Goal: Register for event/course

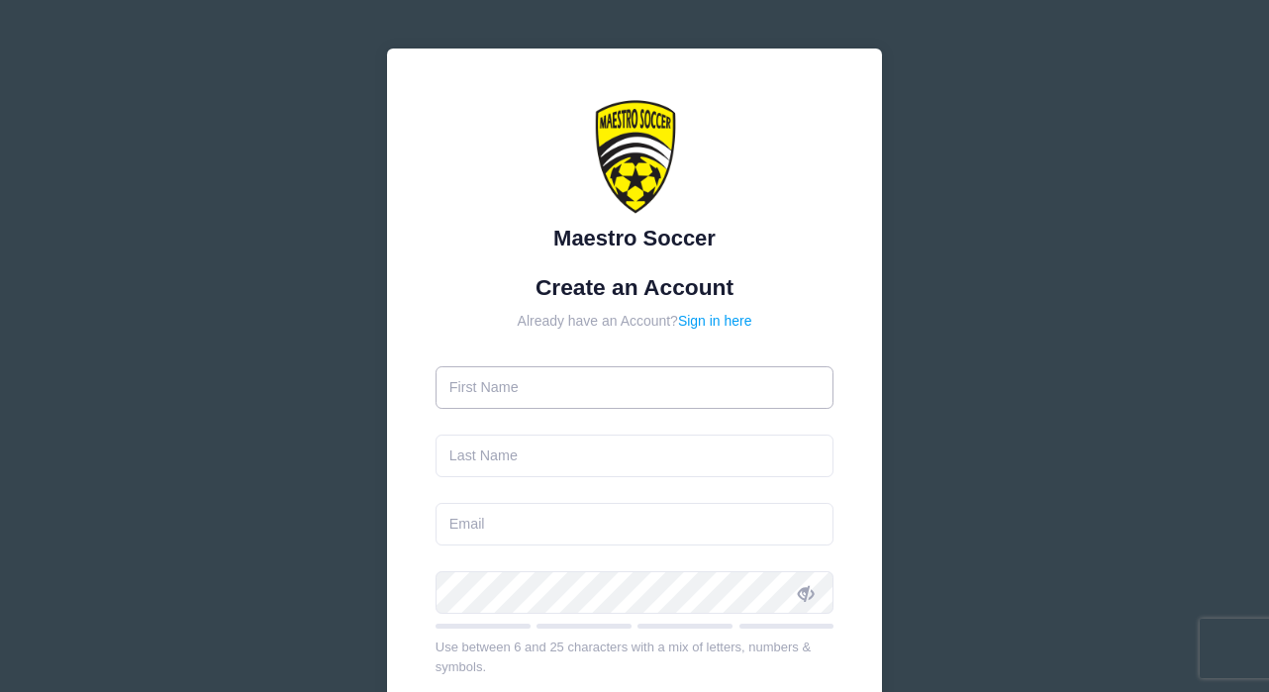
click at [556, 373] on input "text" at bounding box center [635, 387] width 399 height 43
type input "[PERSON_NAME]"
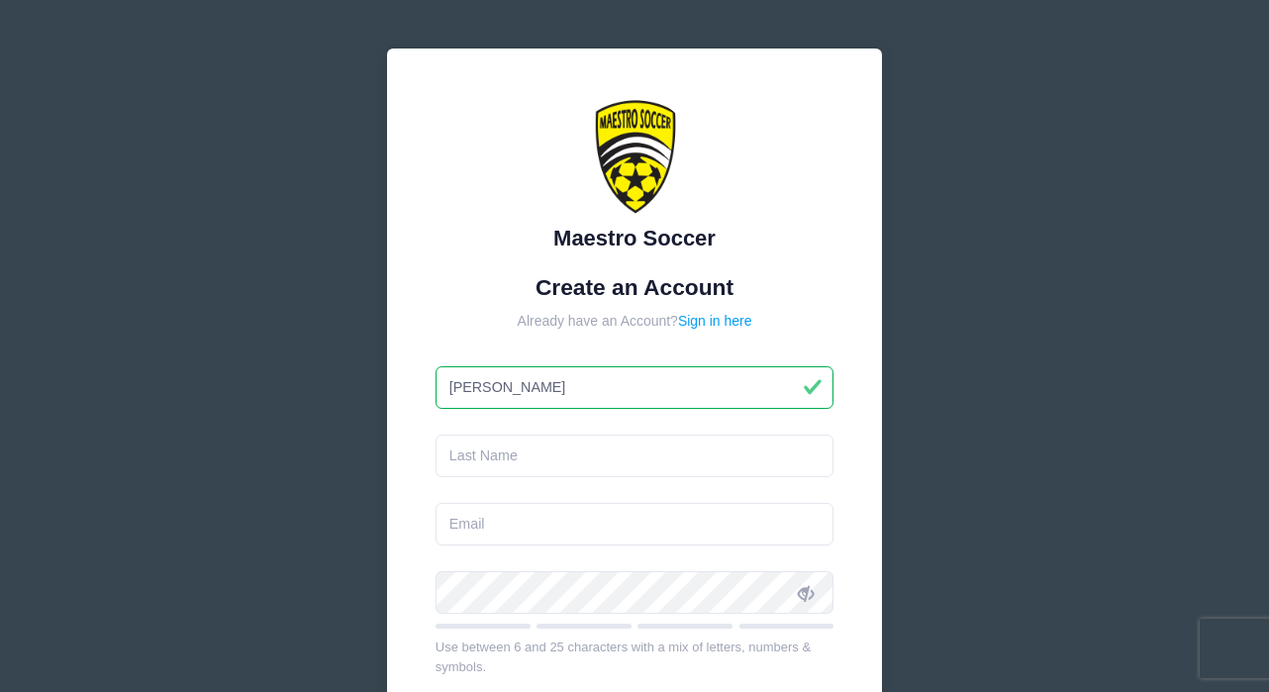
type input "Pique"
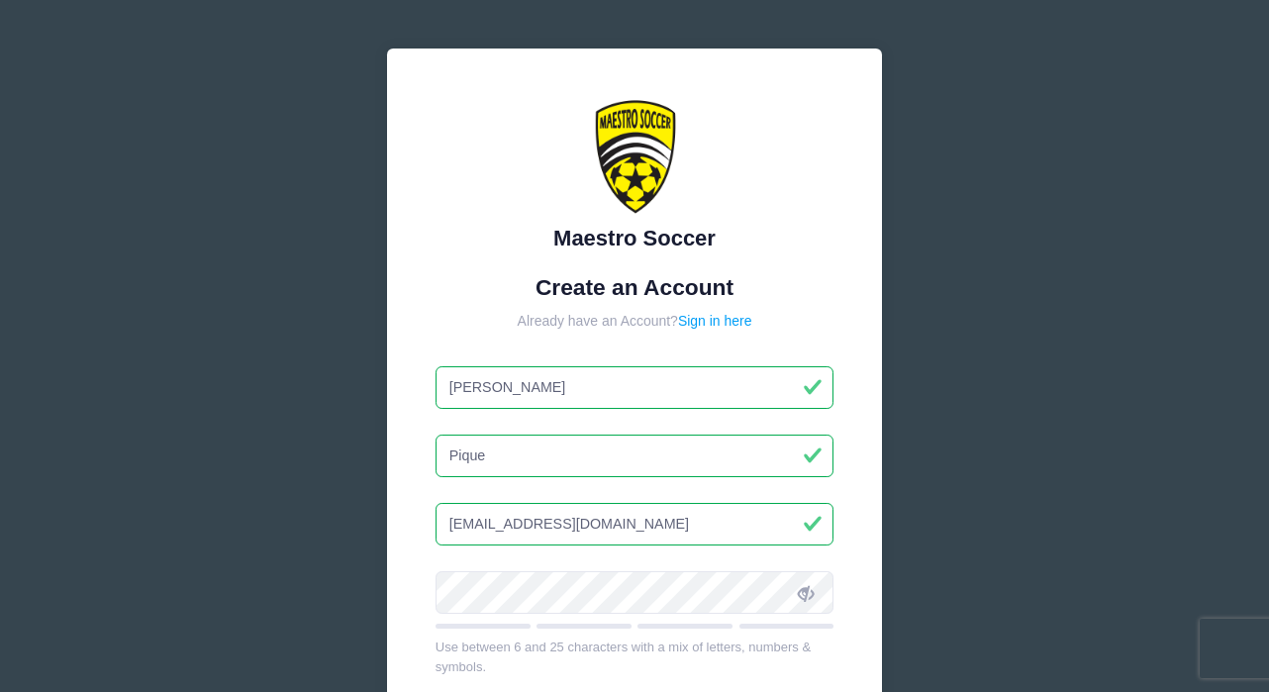
drag, startPoint x: 644, startPoint y: 528, endPoint x: 384, endPoint y: 513, distance: 260.7
click at [378, 521] on div "Maestro Soccer Create an Account Already have an Account? Sign in here [PERSON_…" at bounding box center [635, 539] width 528 height 1013
type input "[EMAIL_ADDRESS][DOMAIN_NAME]"
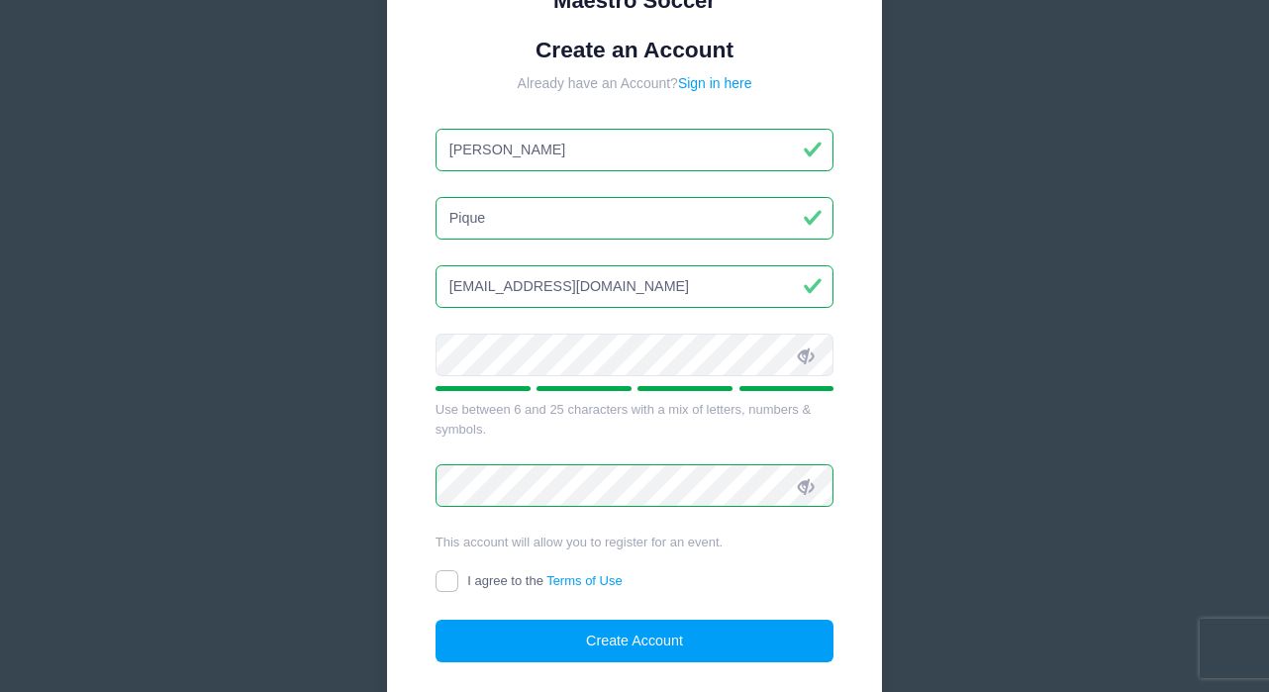
scroll to position [266, 0]
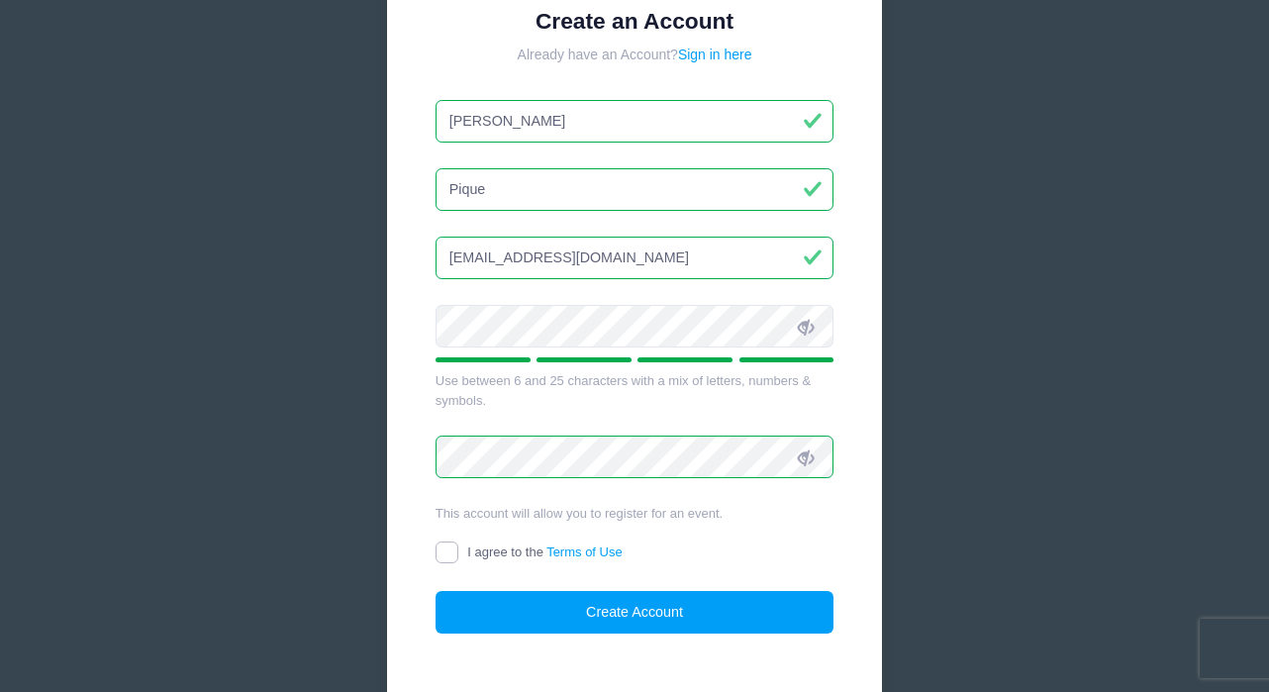
click at [452, 552] on input "I agree to the Terms of Use" at bounding box center [447, 552] width 23 height 23
checkbox input "true"
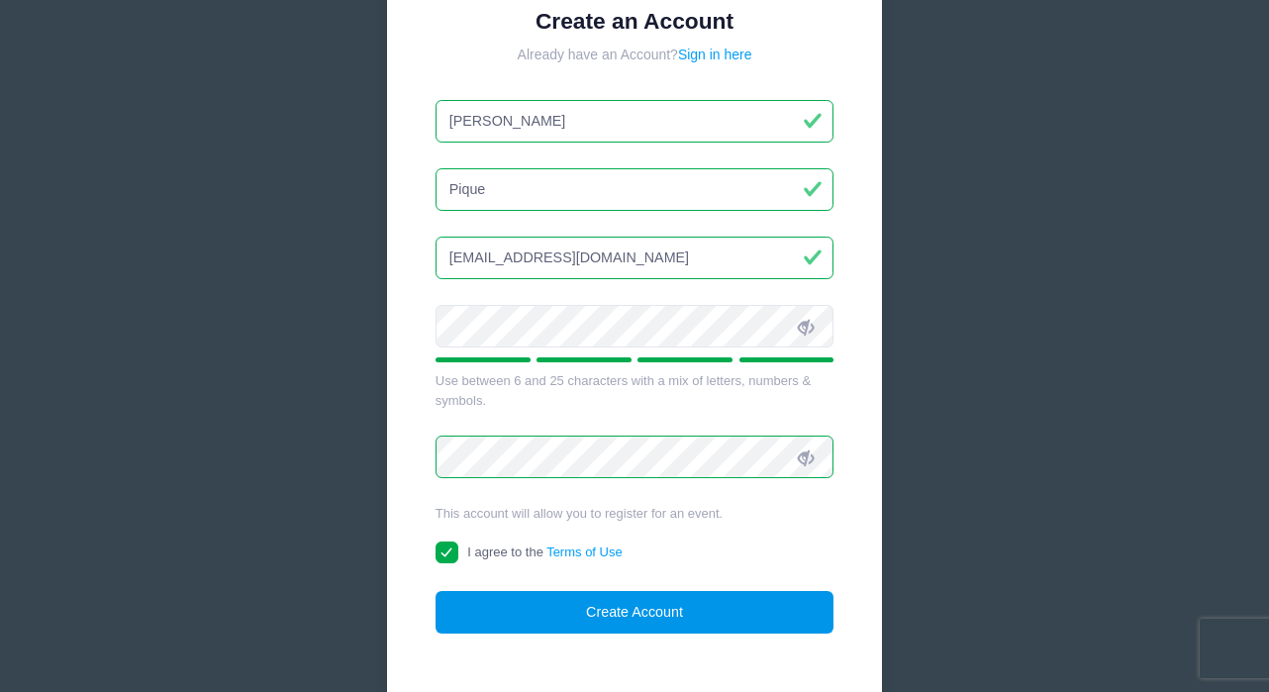
click at [634, 604] on button "Create Account" at bounding box center [635, 612] width 399 height 43
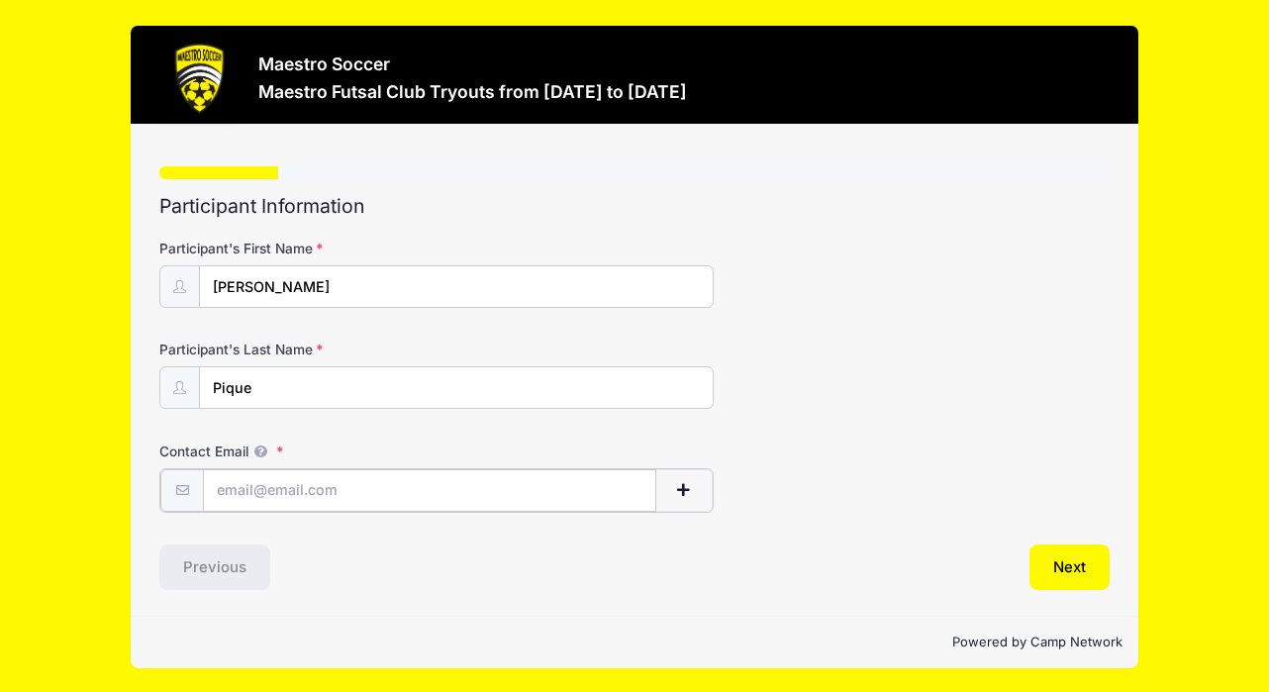
click at [433, 494] on input "Contact Email" at bounding box center [429, 490] width 453 height 43
type input "Shannonsmith16@gmail.com"
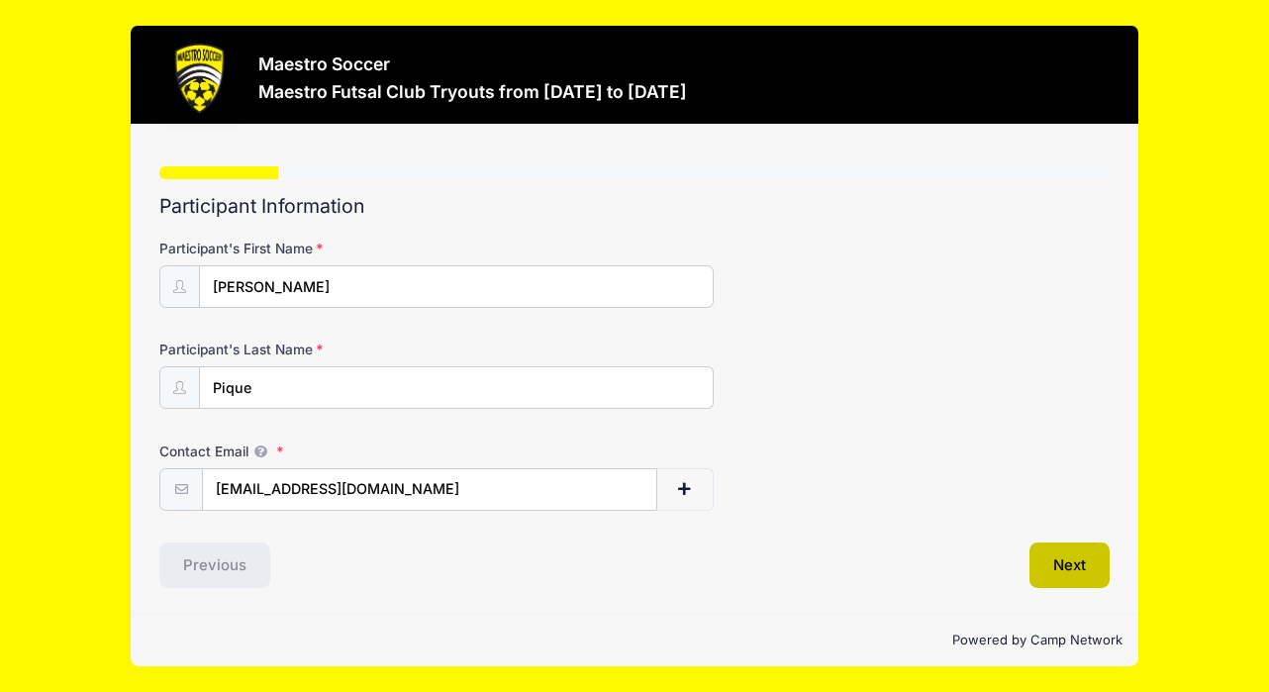
click at [1078, 568] on button "Next" at bounding box center [1069, 565] width 80 height 46
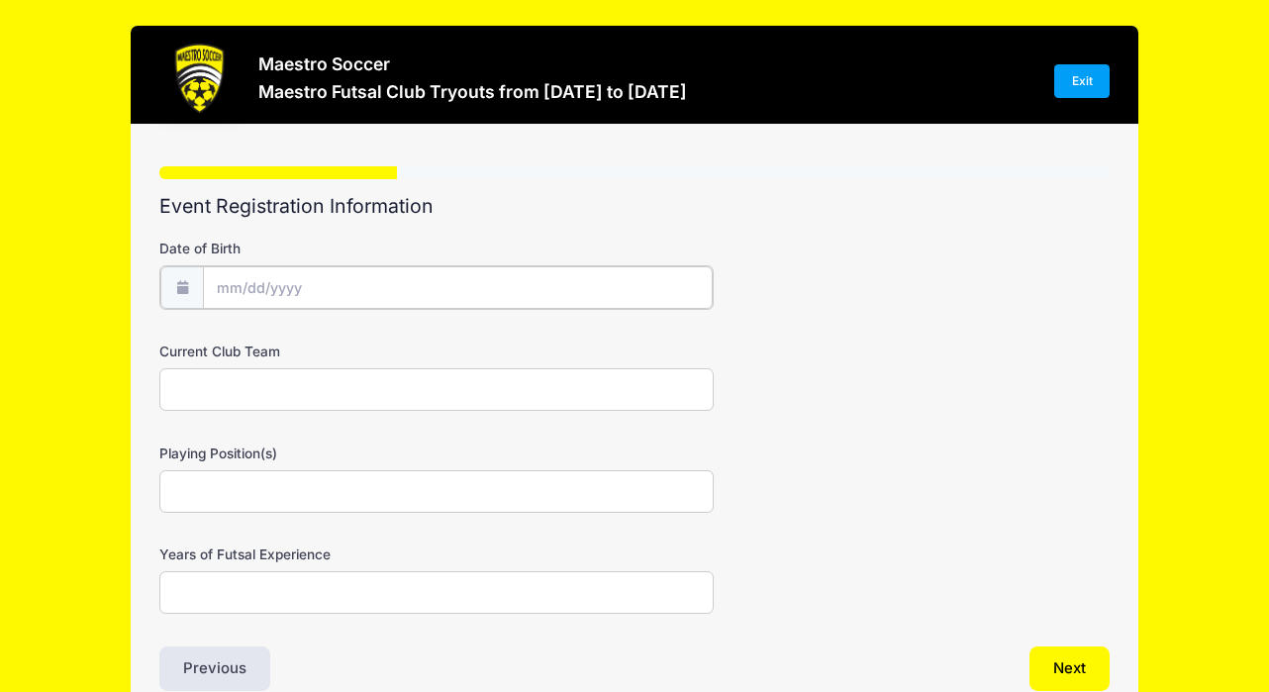
click at [259, 283] on input "Date of Birth" at bounding box center [458, 287] width 510 height 43
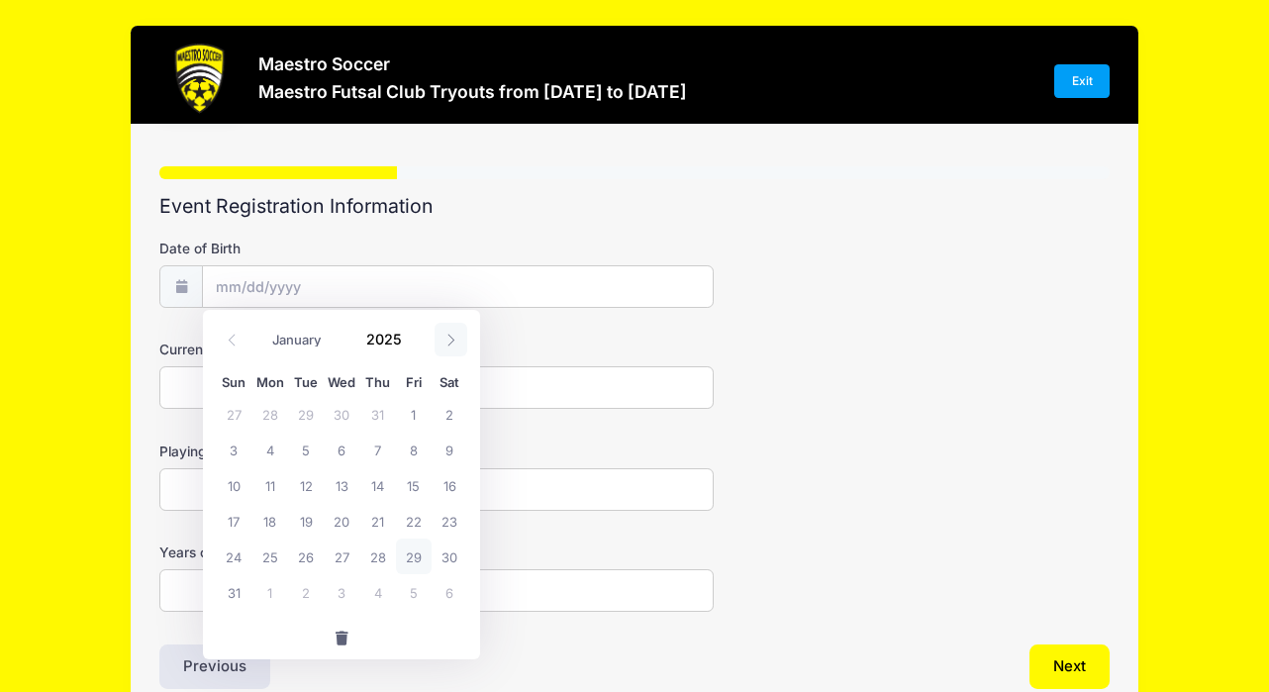
click at [453, 335] on icon at bounding box center [450, 340] width 13 height 13
click at [233, 345] on span at bounding box center [232, 340] width 33 height 34
select select "7"
click at [416, 554] on span "29" at bounding box center [414, 556] width 36 height 36
type input "08/29/2025"
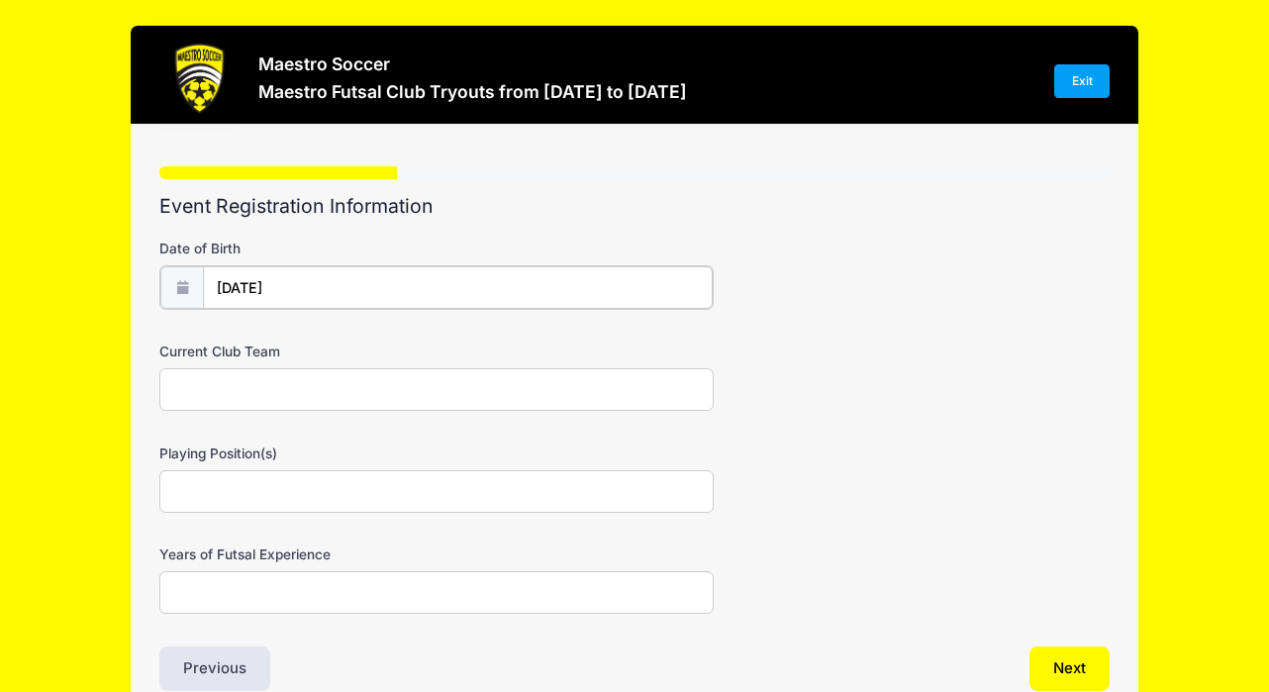
click at [291, 288] on input "08/29/2025" at bounding box center [458, 287] width 510 height 43
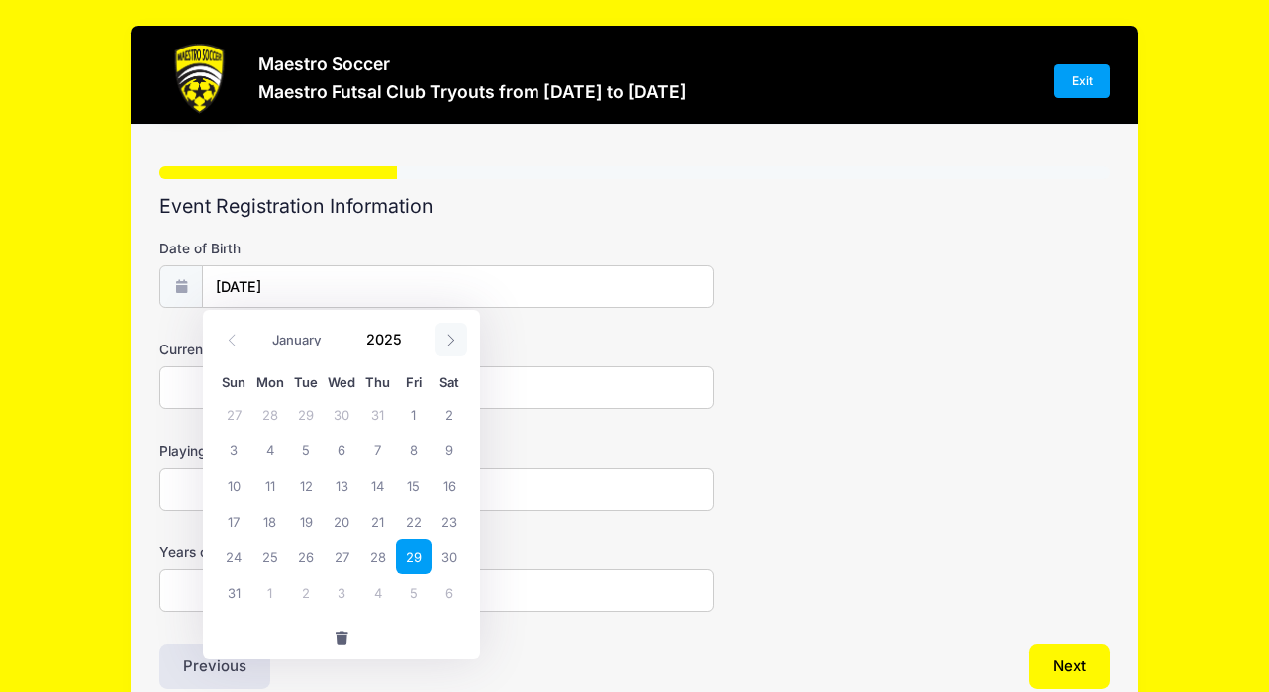
click at [450, 338] on icon at bounding box center [450, 340] width 13 height 13
click at [245, 336] on span at bounding box center [232, 340] width 33 height 34
click at [300, 284] on input "08/29/2025" at bounding box center [458, 287] width 510 height 43
click at [231, 336] on icon at bounding box center [232, 340] width 13 height 13
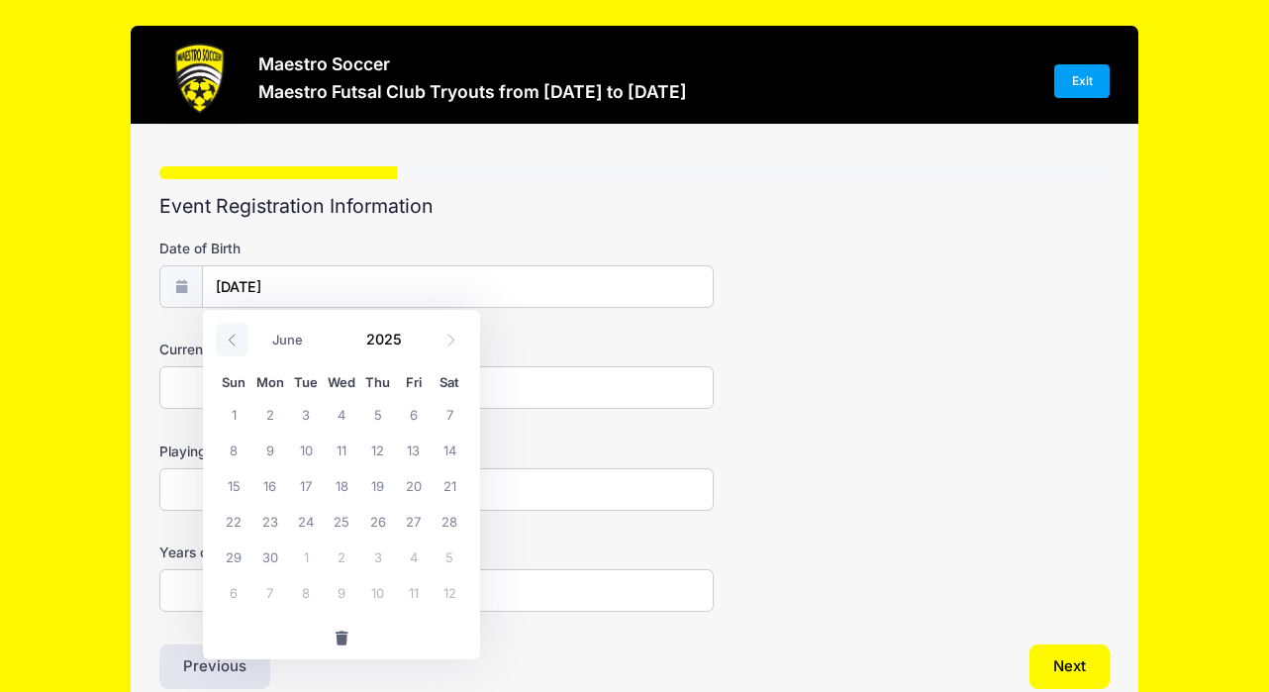
click at [231, 336] on icon at bounding box center [232, 340] width 13 height 13
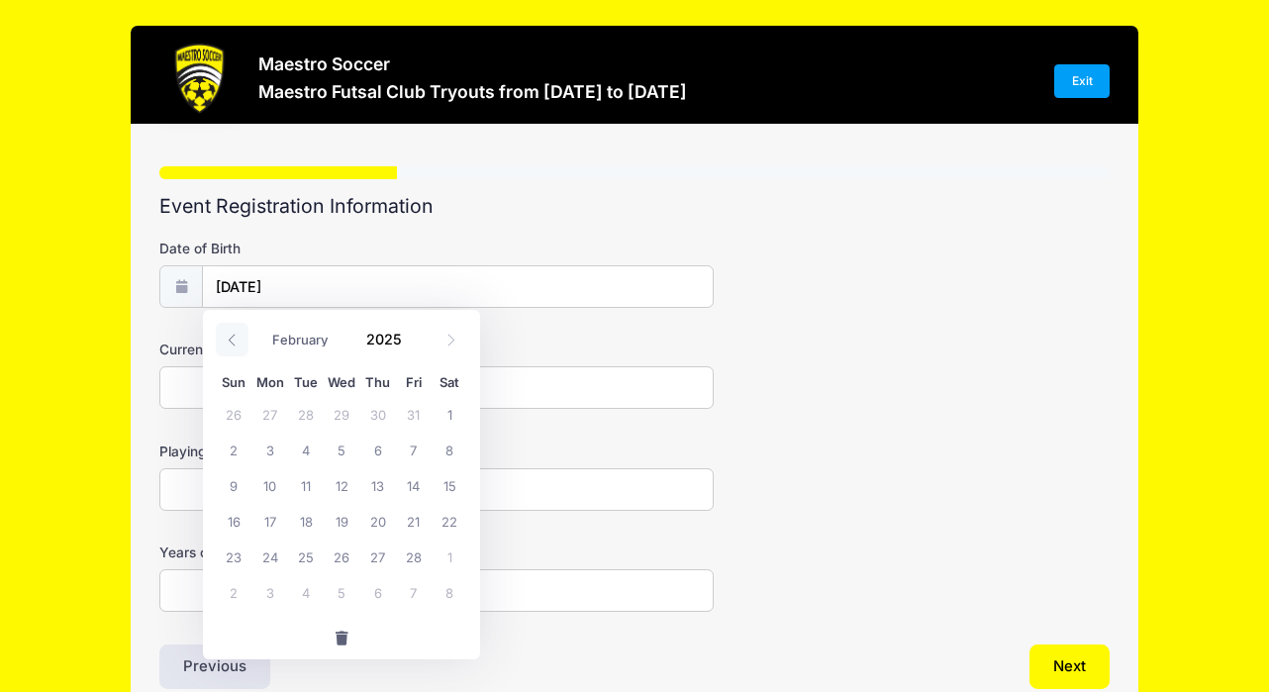
select select "0"
click at [231, 336] on icon at bounding box center [232, 340] width 13 height 13
type input "2024"
click at [231, 336] on icon at bounding box center [232, 340] width 13 height 13
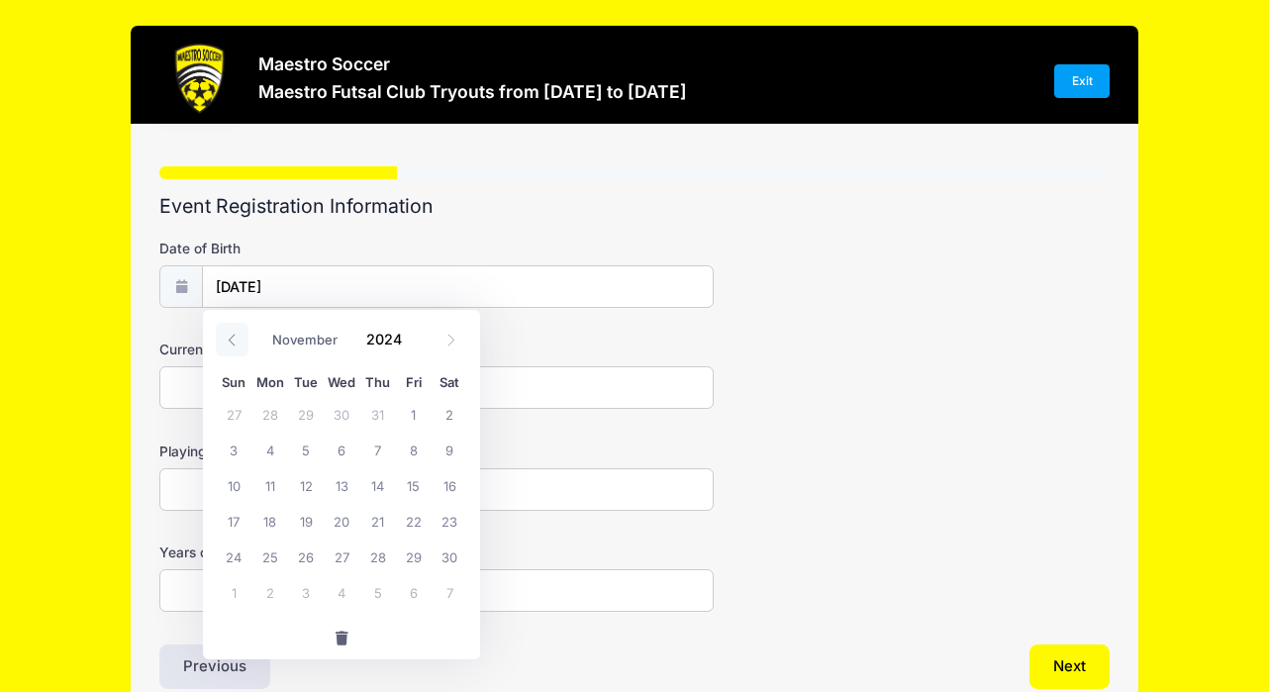
select select "9"
click at [413, 333] on span at bounding box center [414, 331] width 14 height 15
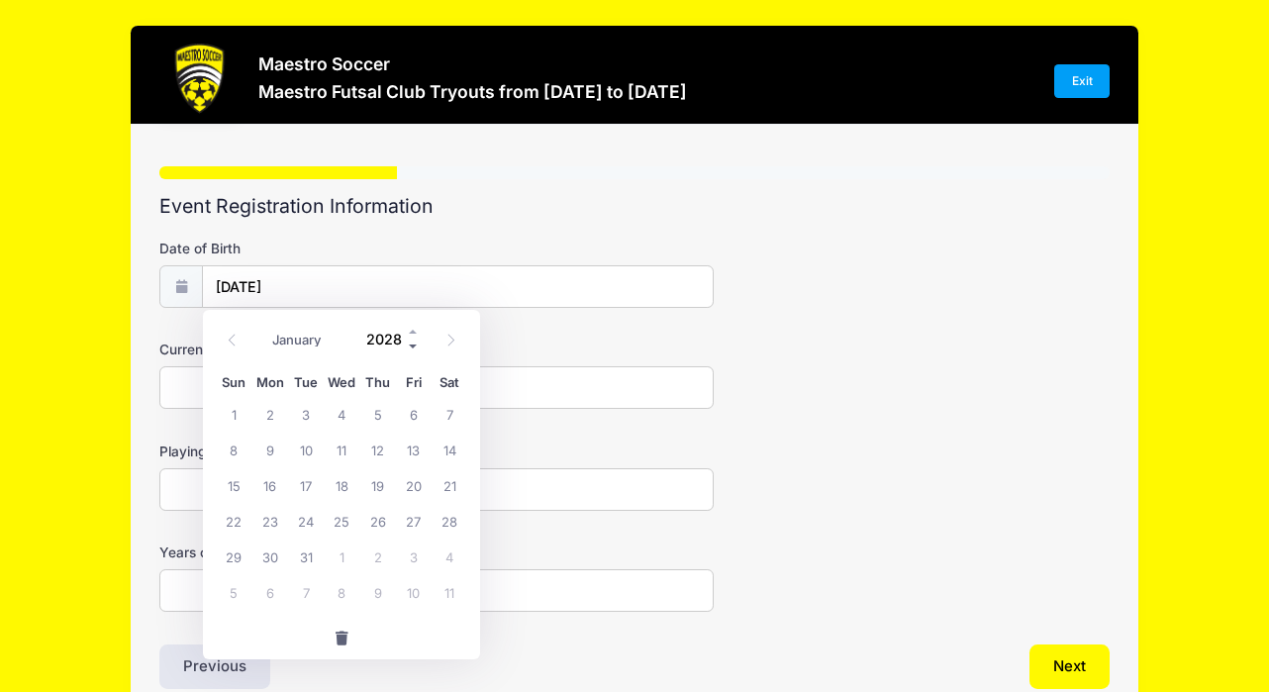
click at [413, 340] on span at bounding box center [414, 346] width 14 height 15
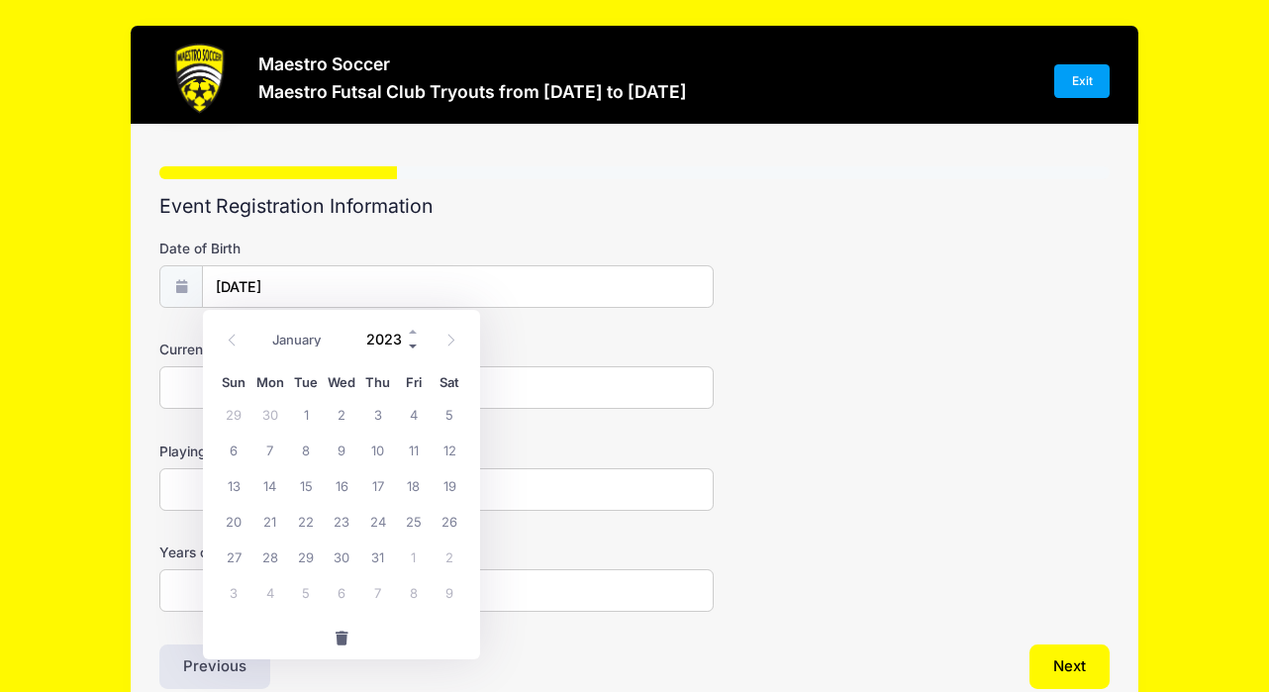
click at [413, 340] on span at bounding box center [414, 346] width 14 height 15
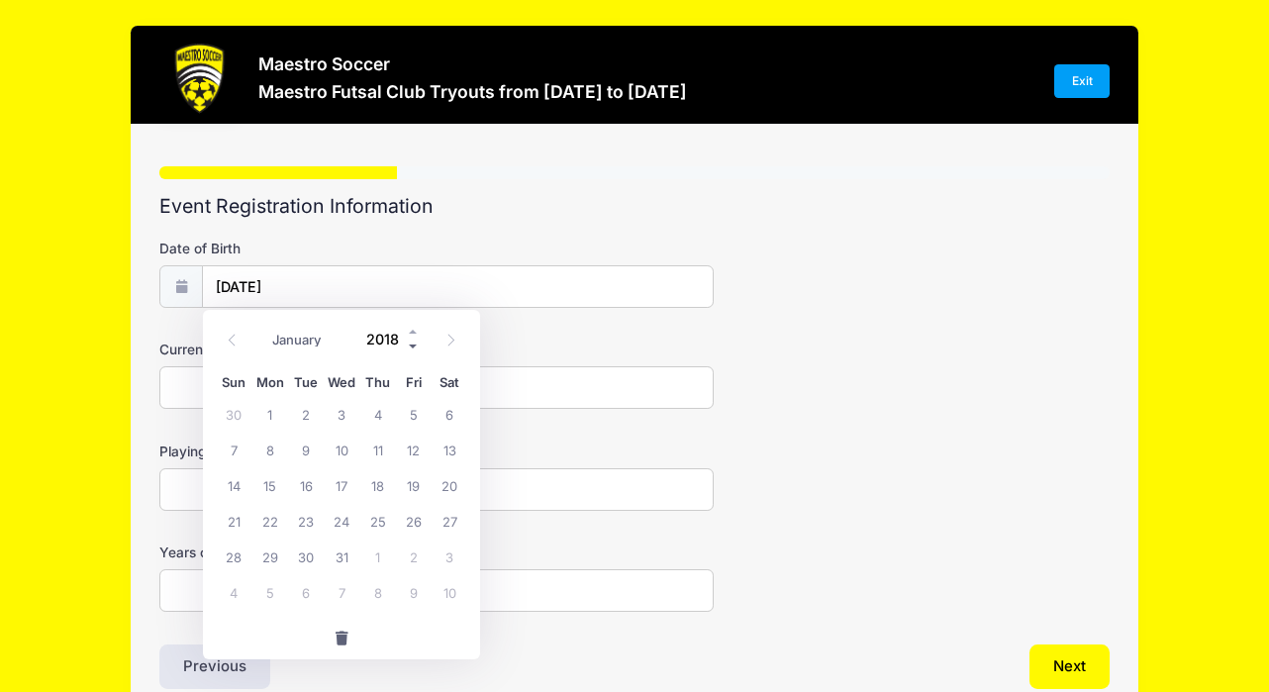
click at [413, 340] on span at bounding box center [414, 346] width 14 height 15
type input "2015"
click at [380, 563] on span "29" at bounding box center [377, 556] width 36 height 36
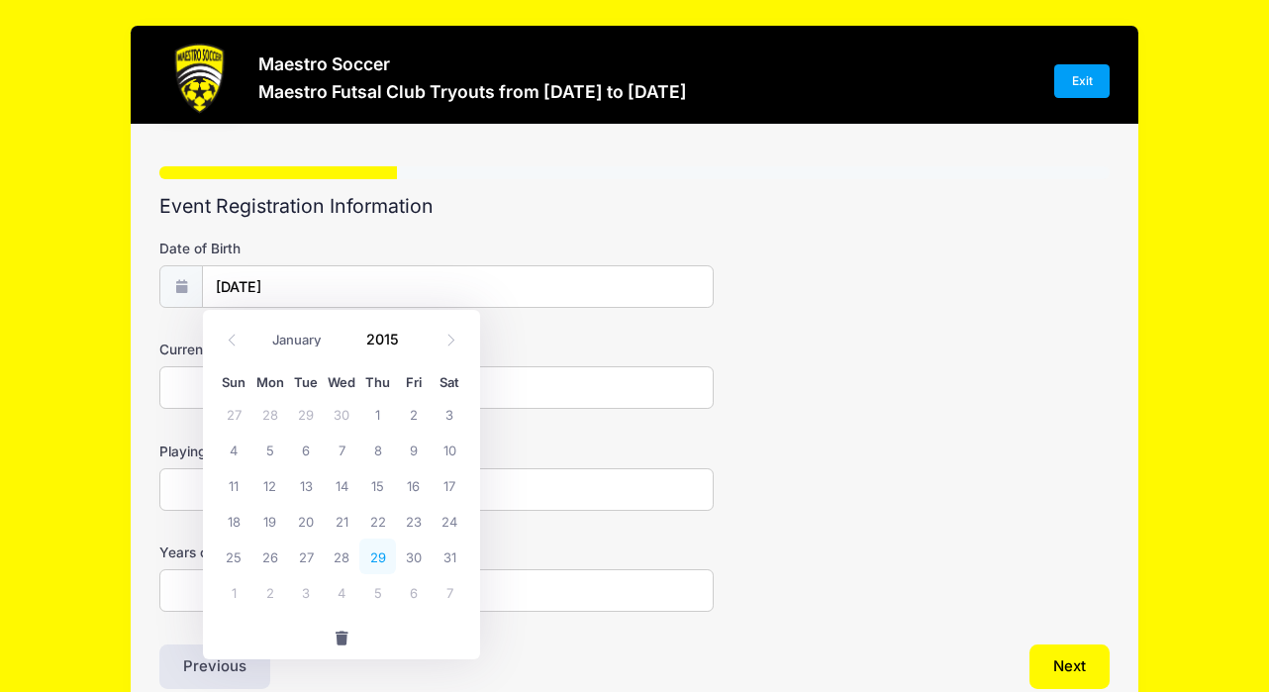
type input "10/29/2015"
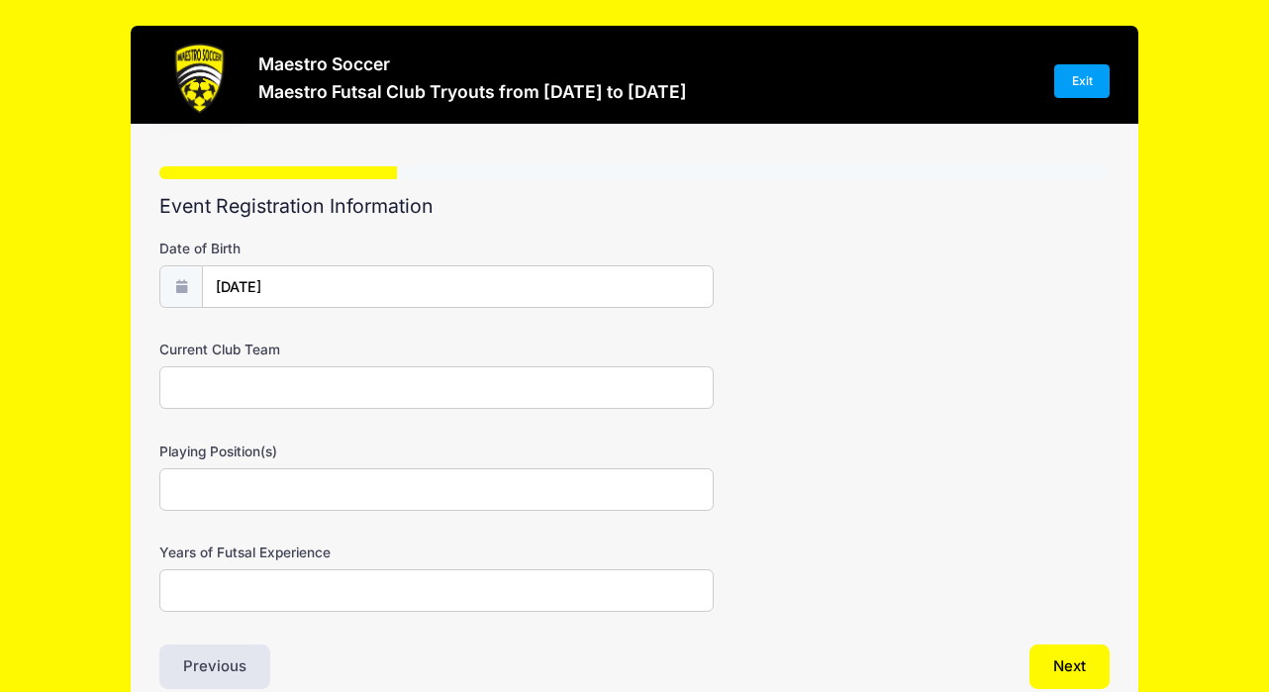
click at [272, 396] on input "Current Club Team" at bounding box center [436, 387] width 554 height 43
type input "Summit Soccer Club"
click at [236, 488] on input "Playing Position(s)" at bounding box center [436, 489] width 554 height 43
type input "Defense/Wing"
click at [209, 588] on input "Years of Futsal Experience" at bounding box center [436, 590] width 554 height 43
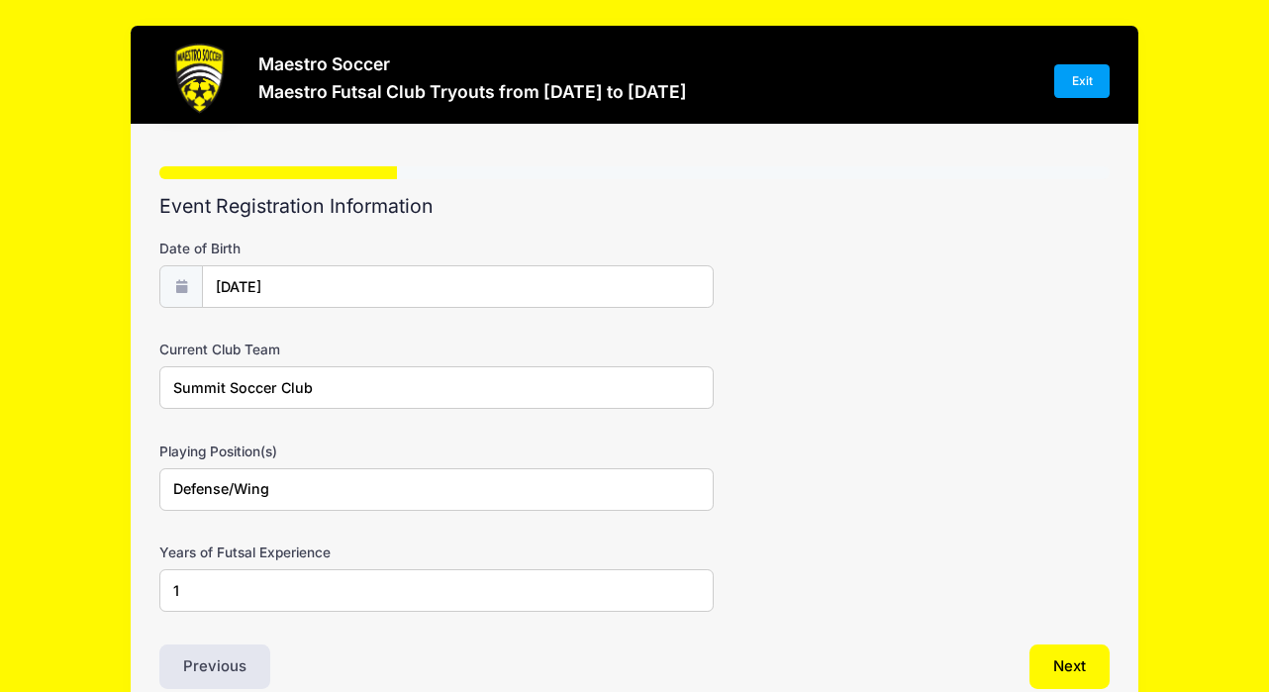
scroll to position [101, 0]
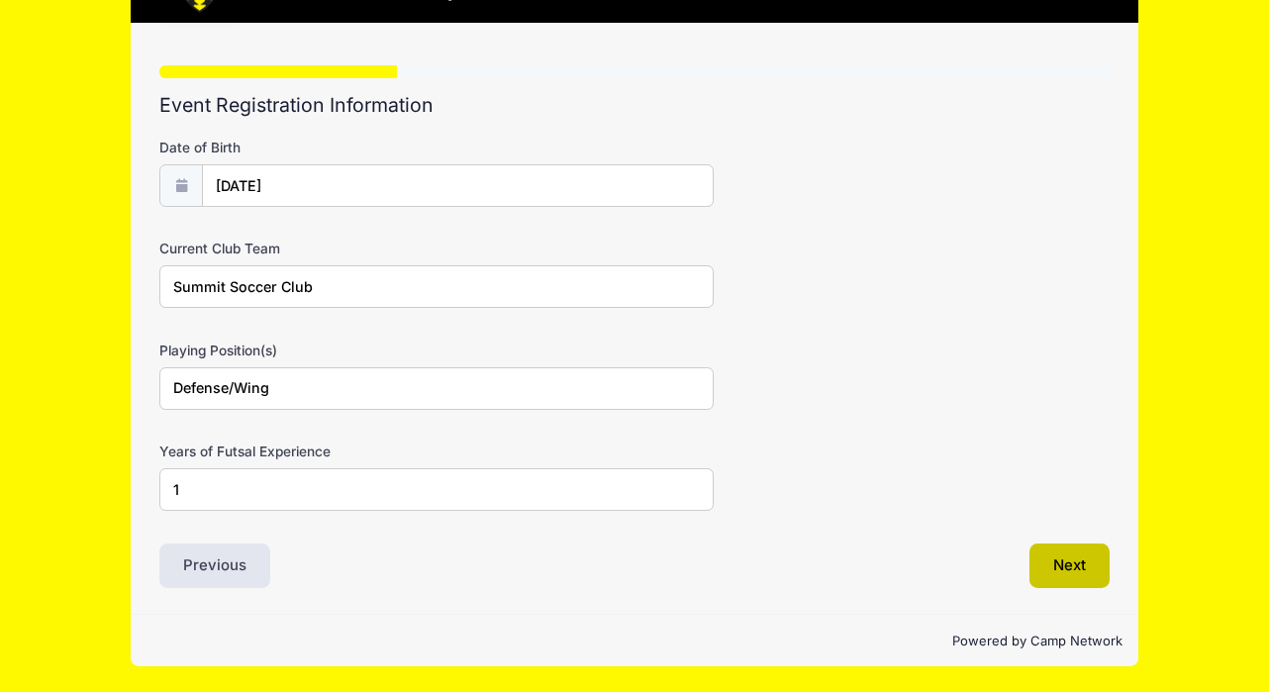
type input "1"
click at [1085, 576] on button "Next" at bounding box center [1069, 566] width 80 height 46
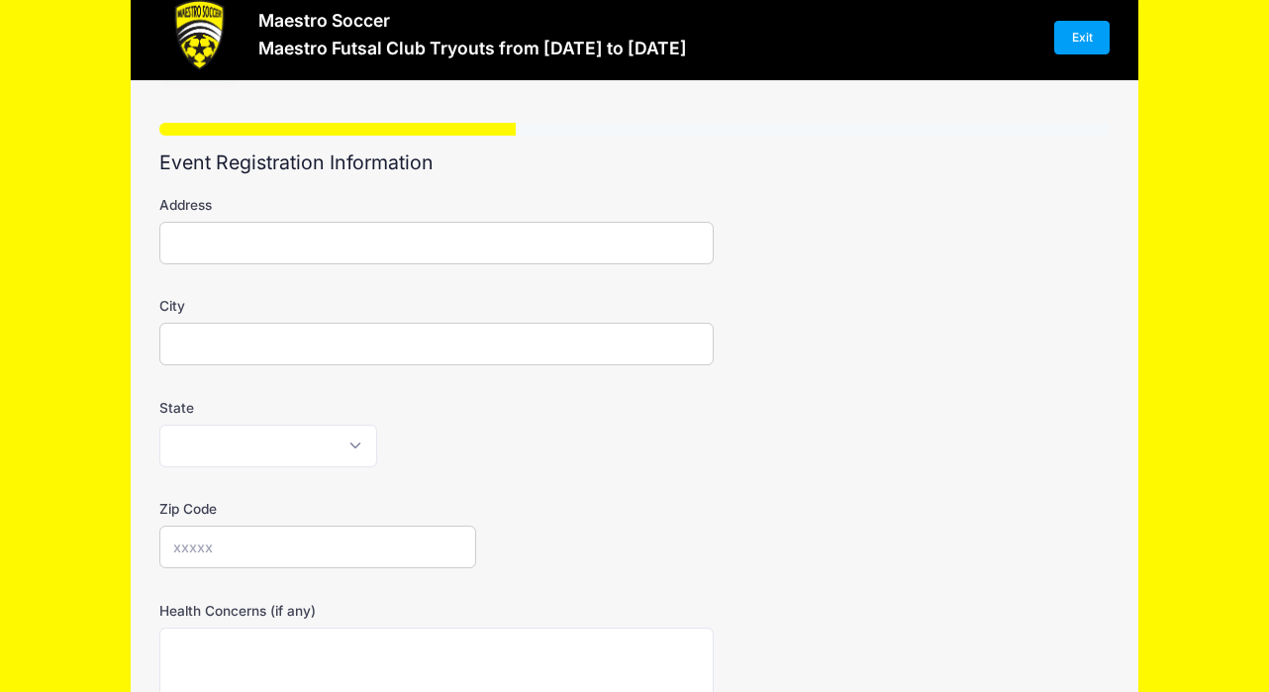
scroll to position [0, 0]
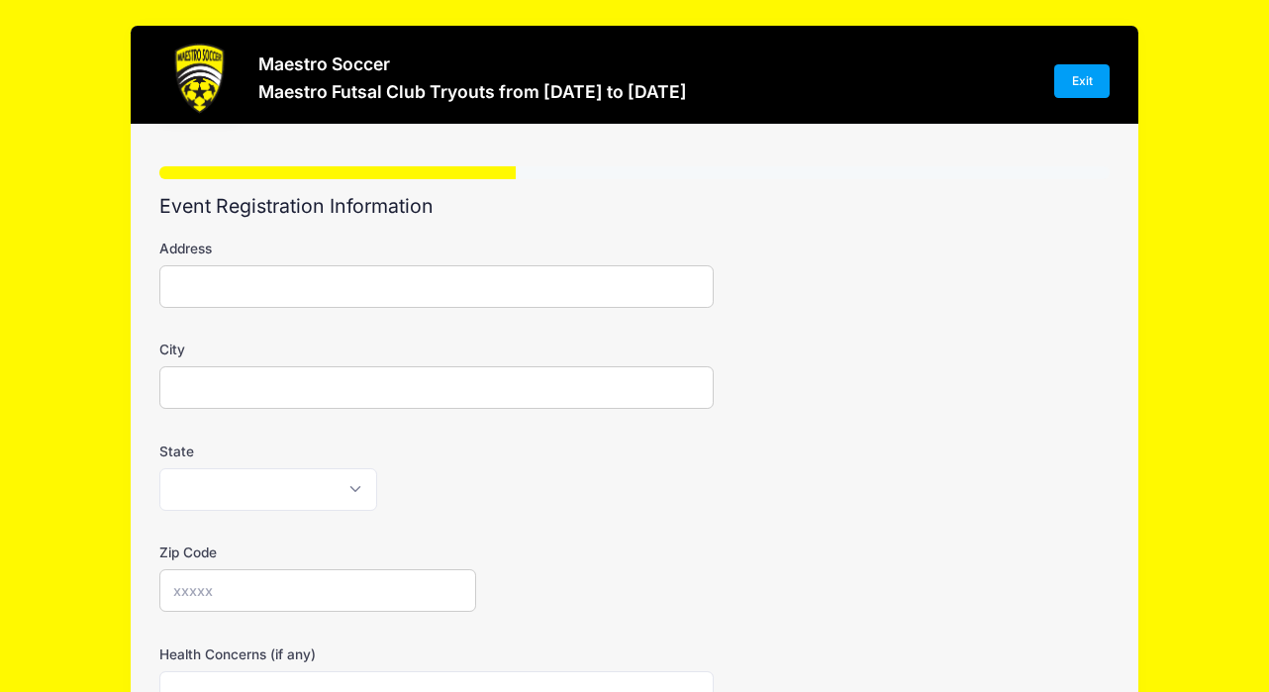
click at [281, 283] on input "Address" at bounding box center [436, 286] width 554 height 43
type input "46 Evergreen Road"
type input "Summit"
select select "NJ"
type input "07901"
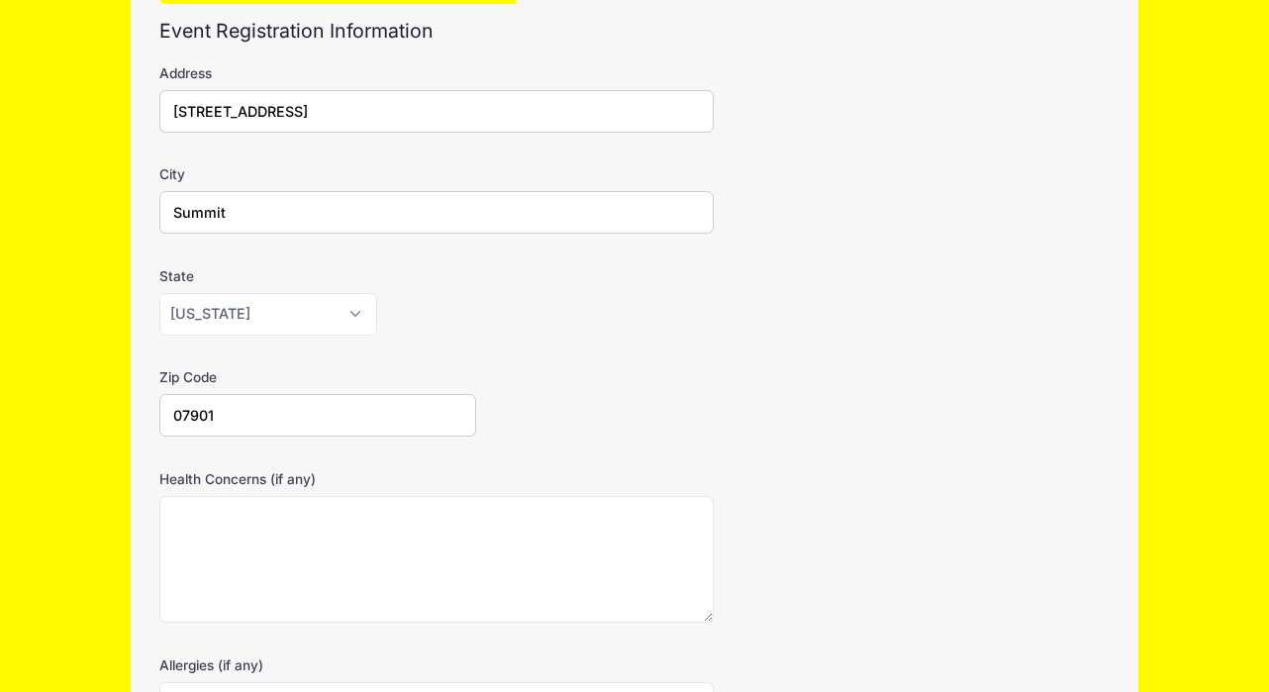
scroll to position [179, 0]
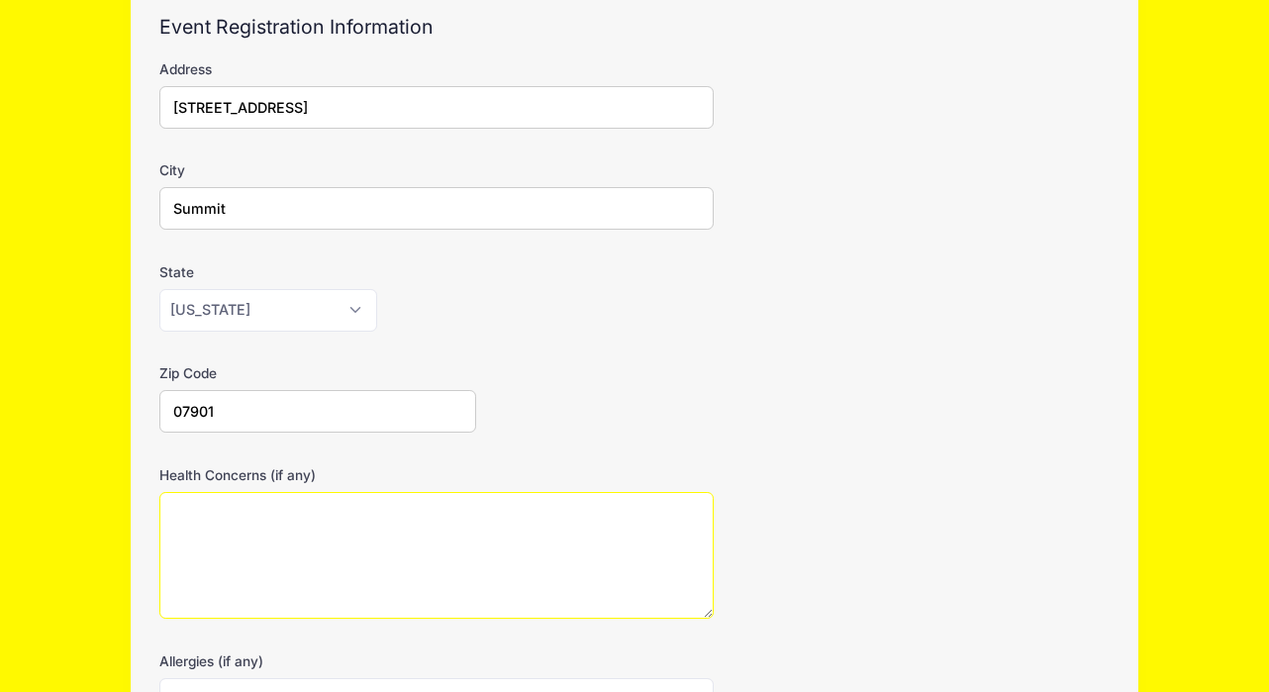
click at [290, 550] on textarea "Health Concerns (if any)" at bounding box center [436, 556] width 554 height 128
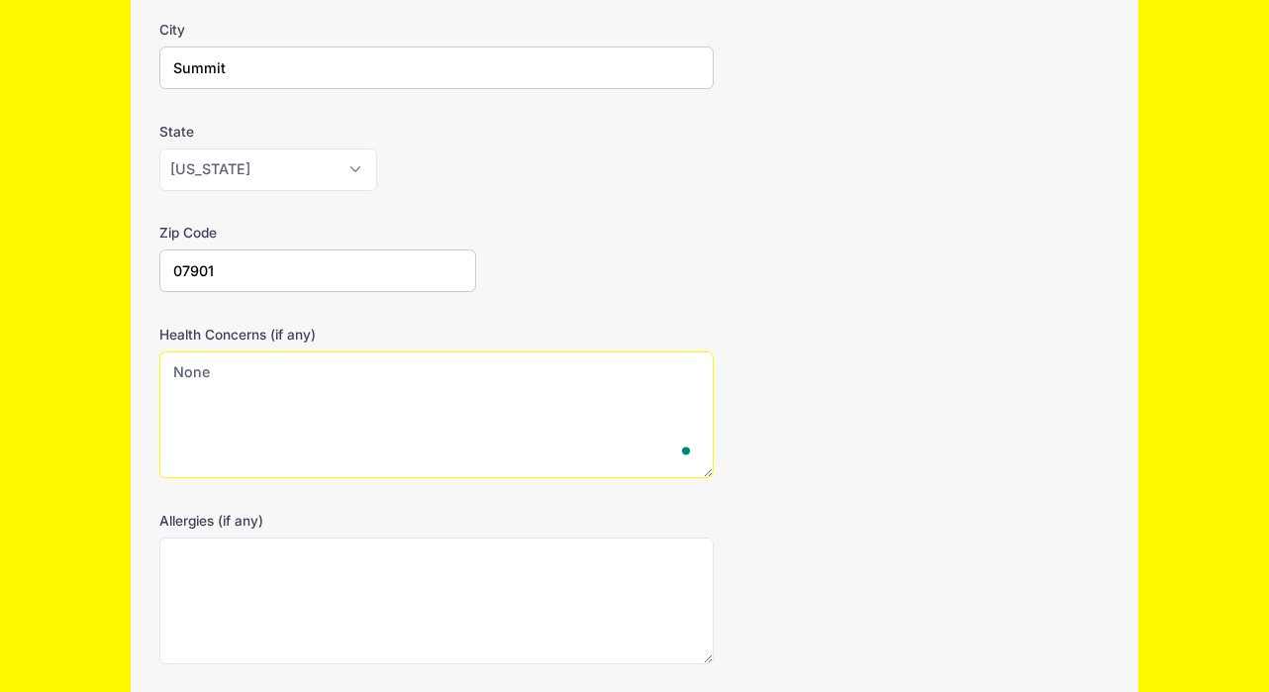
scroll to position [353, 0]
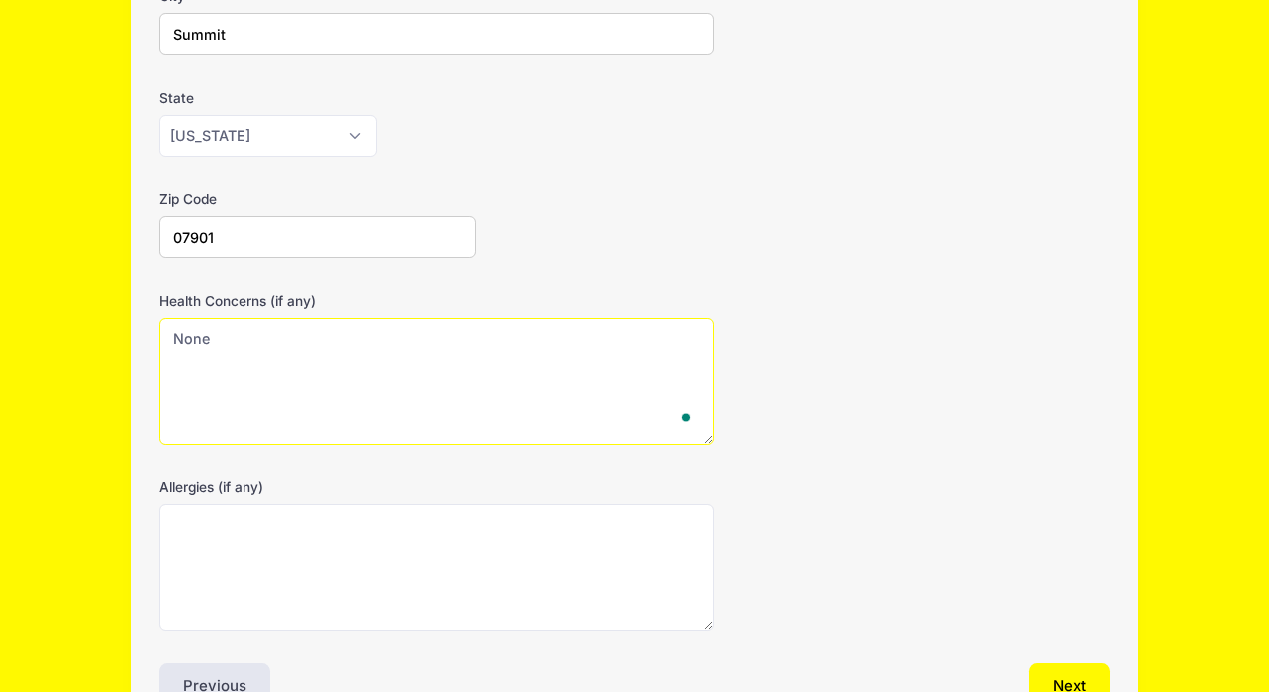
type textarea "None"
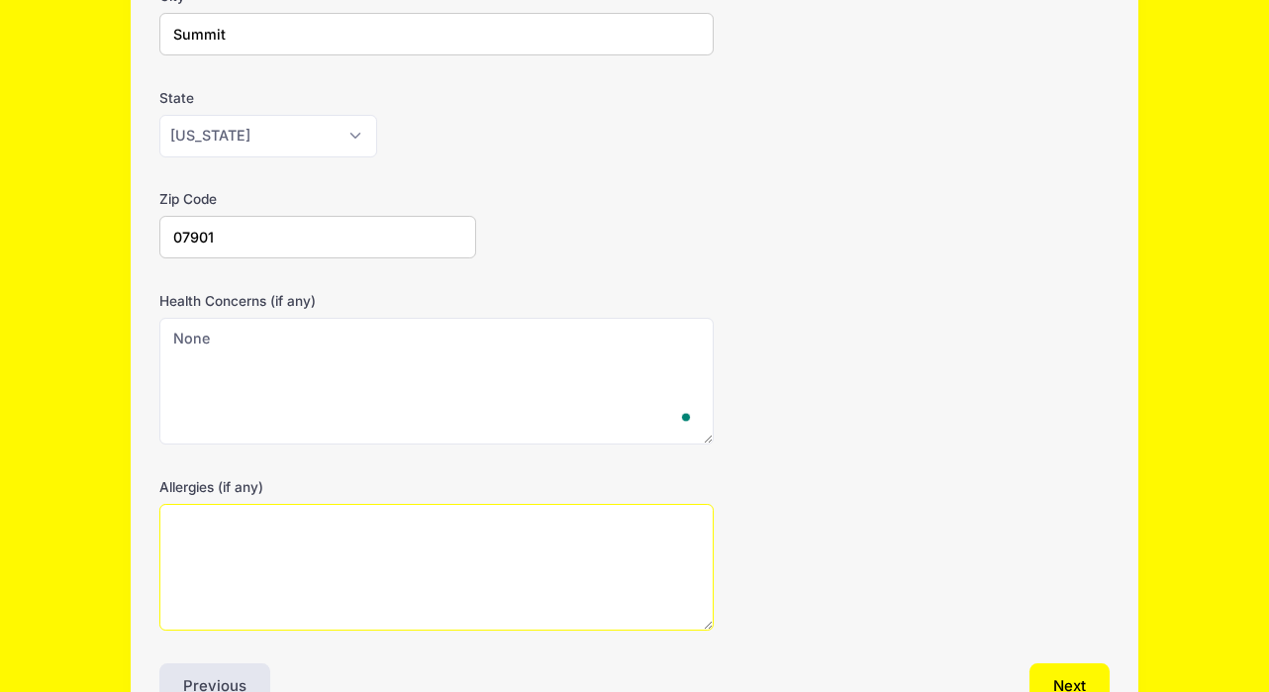
click at [330, 564] on textarea "Allergies (if any)" at bounding box center [436, 568] width 554 height 128
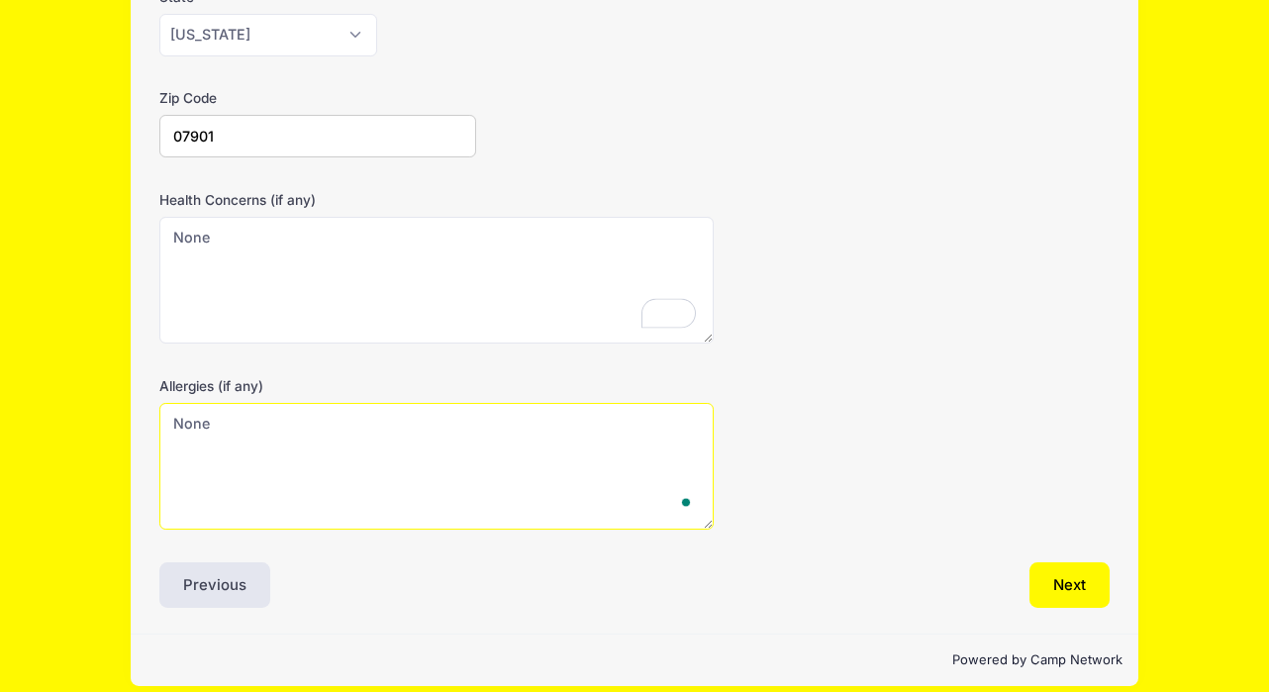
scroll to position [473, 0]
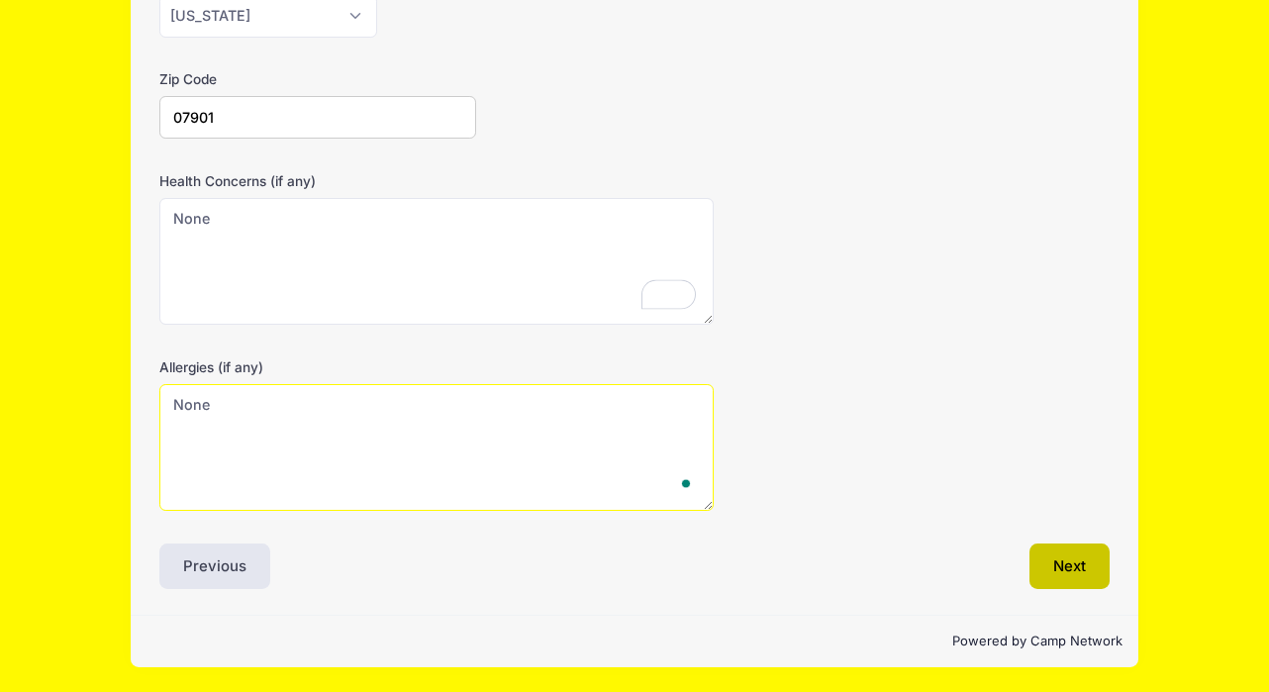
type textarea "None"
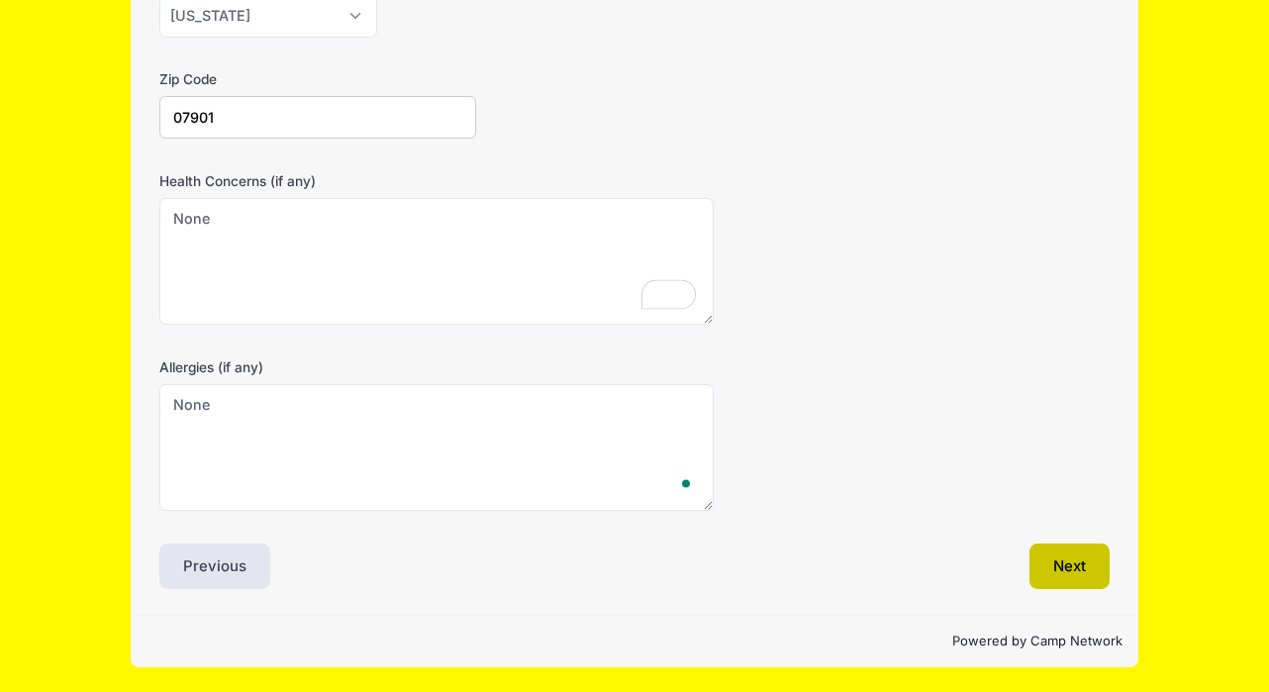
click at [1079, 566] on button "Next" at bounding box center [1069, 566] width 80 height 46
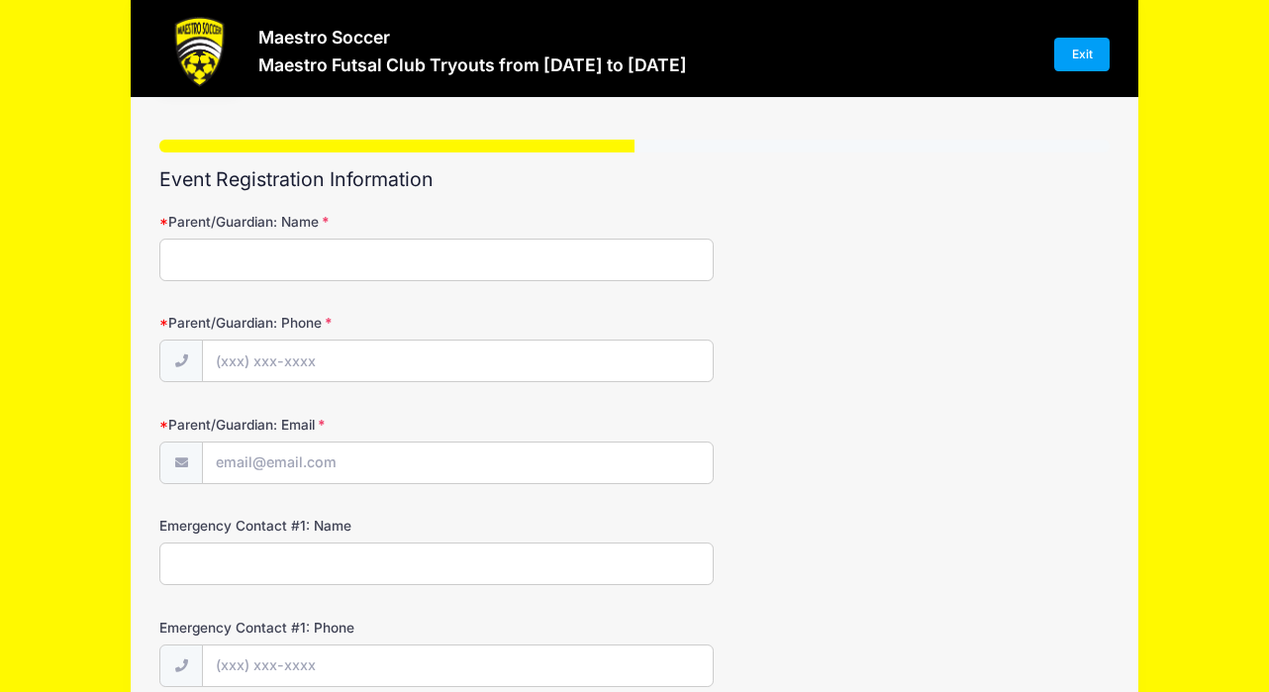
scroll to position [0, 0]
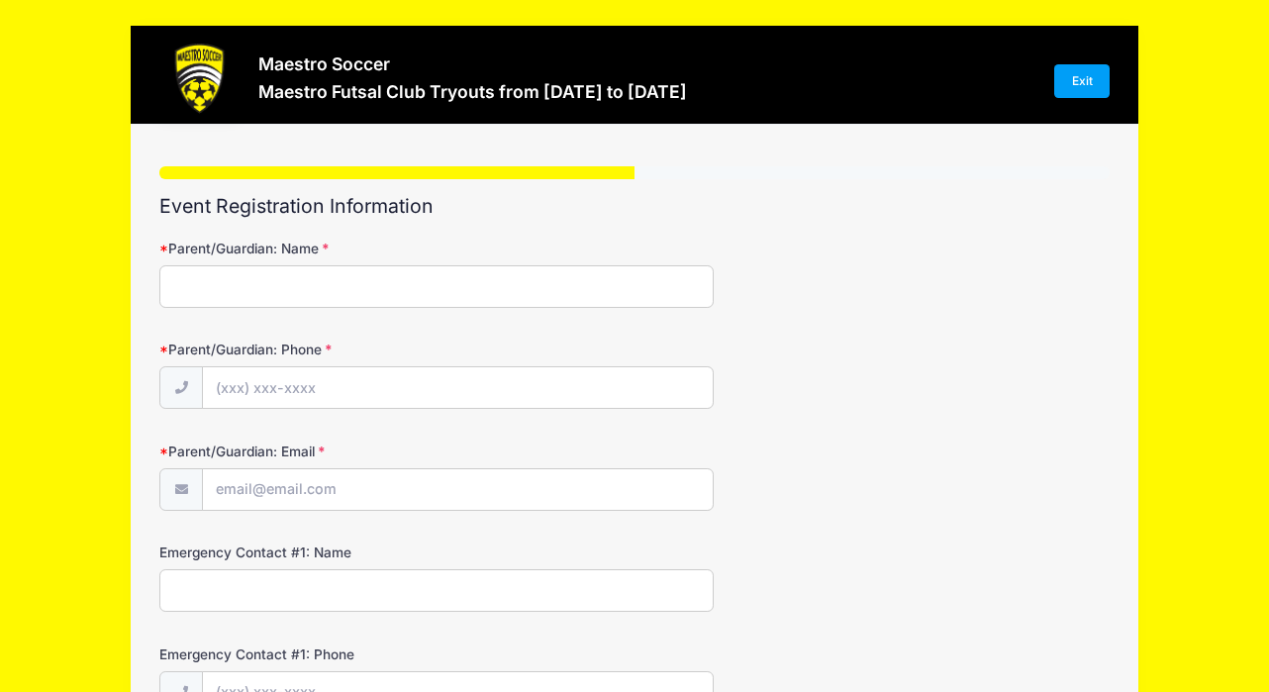
click at [293, 289] on input "Parent/Guardian: Name" at bounding box center [436, 286] width 554 height 43
type input "Shannon Pique"
click at [279, 383] on input "Parent/Guardian: Phone" at bounding box center [458, 388] width 510 height 43
type input "(646) 265-2240"
click at [255, 513] on form "Parent/Guardian: Name Shannon Pique Parent/Guardian: Phone (646) 265-2240 Paren…" at bounding box center [634, 679] width 950 height 880
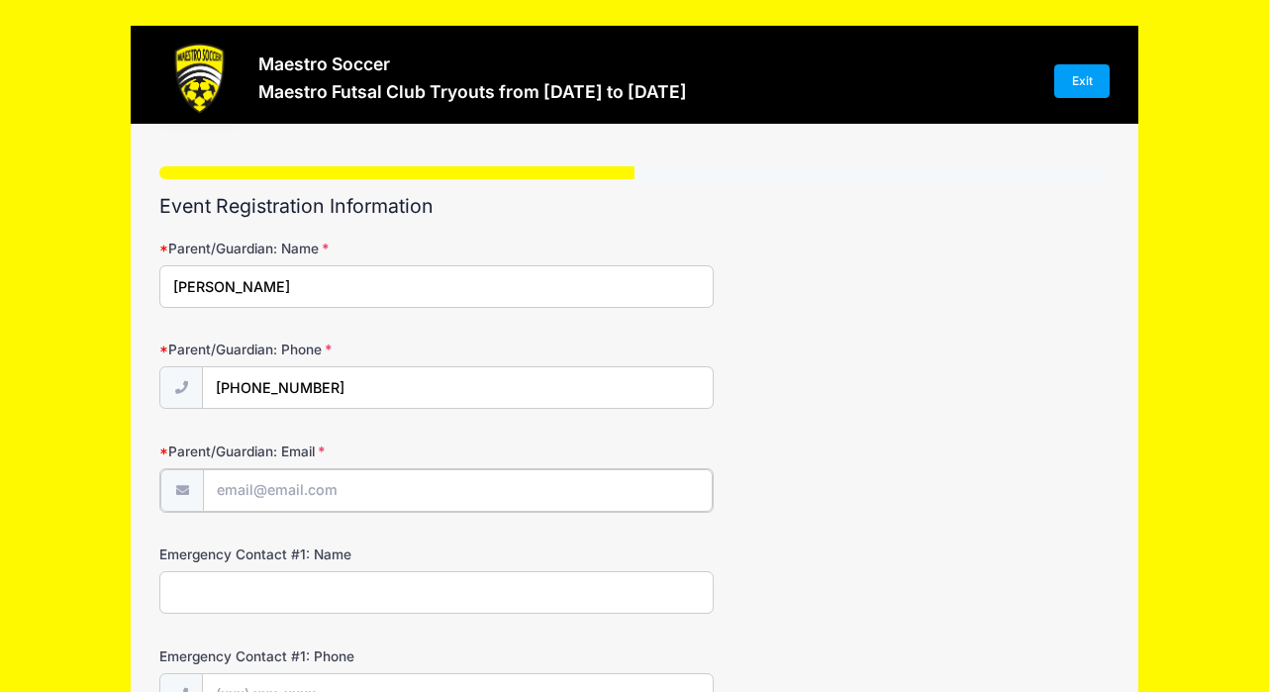
click at [257, 493] on input "Parent/Guardian: Email" at bounding box center [458, 490] width 510 height 43
type input "Shannonsmith16@gmail.com"
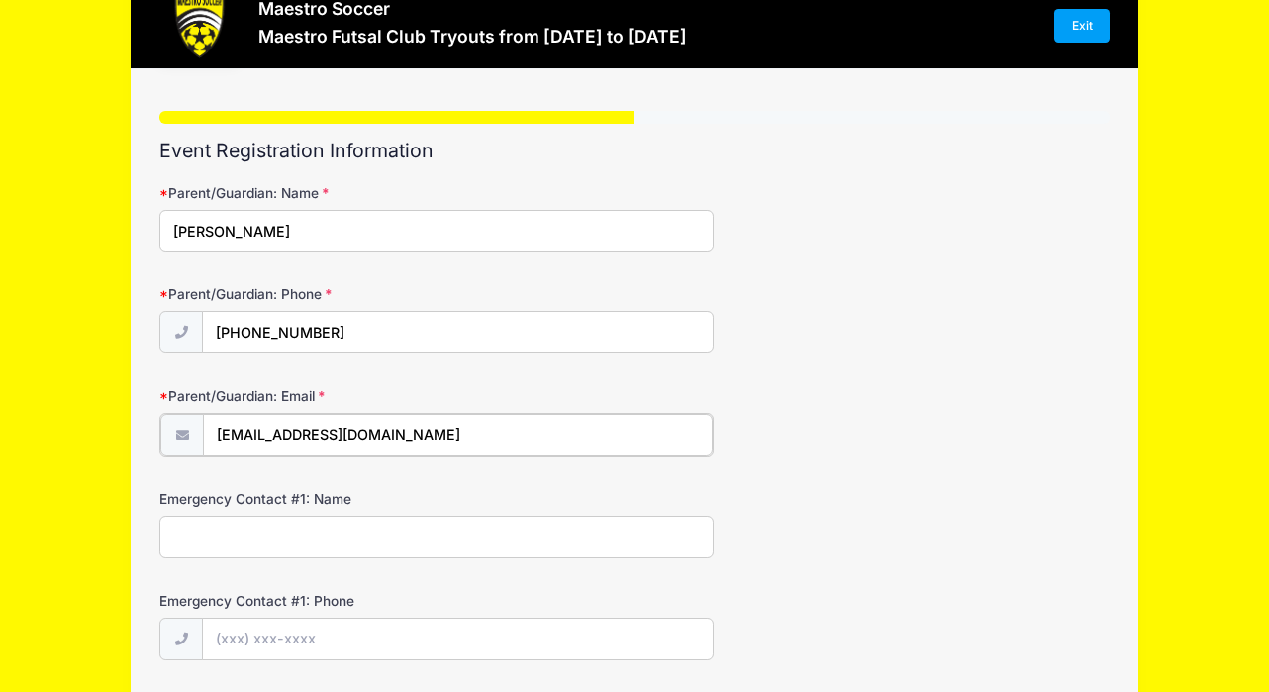
scroll to position [62, 0]
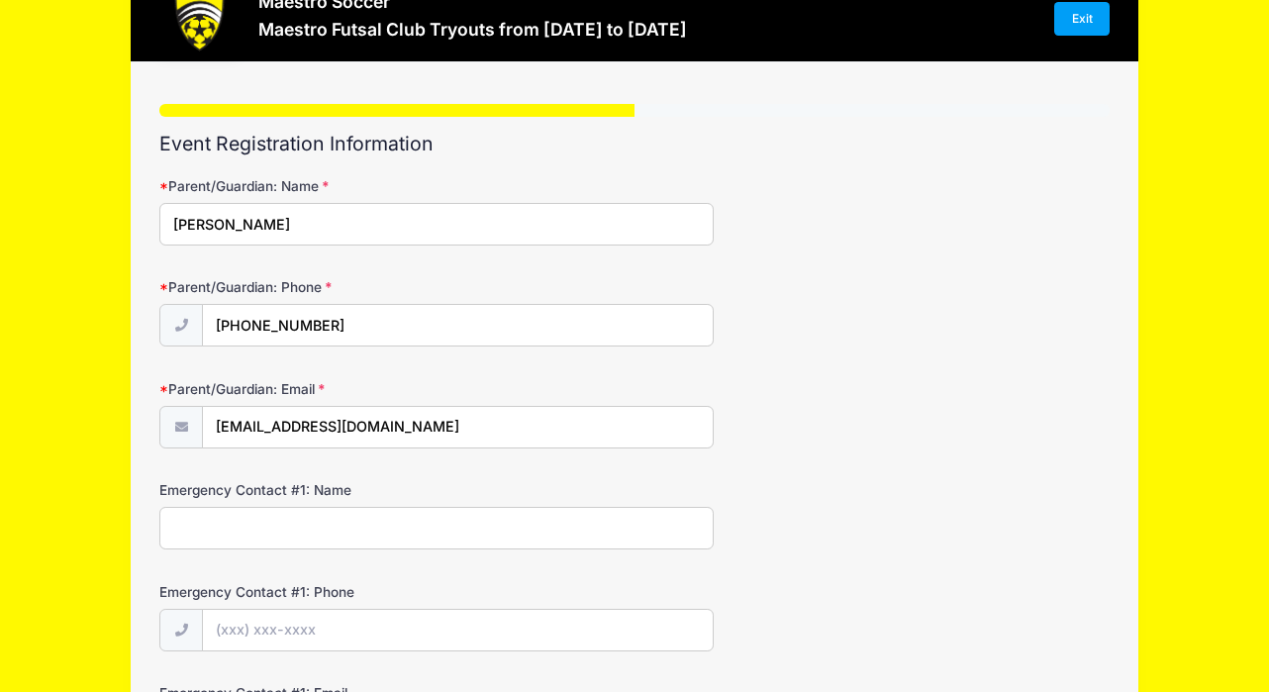
click at [289, 533] on input "Emergency Contact #1: Name" at bounding box center [436, 528] width 554 height 43
type input "S"
type input "Jordan Pique"
click at [264, 627] on input "Emergency Contact #1: Phone" at bounding box center [458, 631] width 510 height 43
type input "(9"
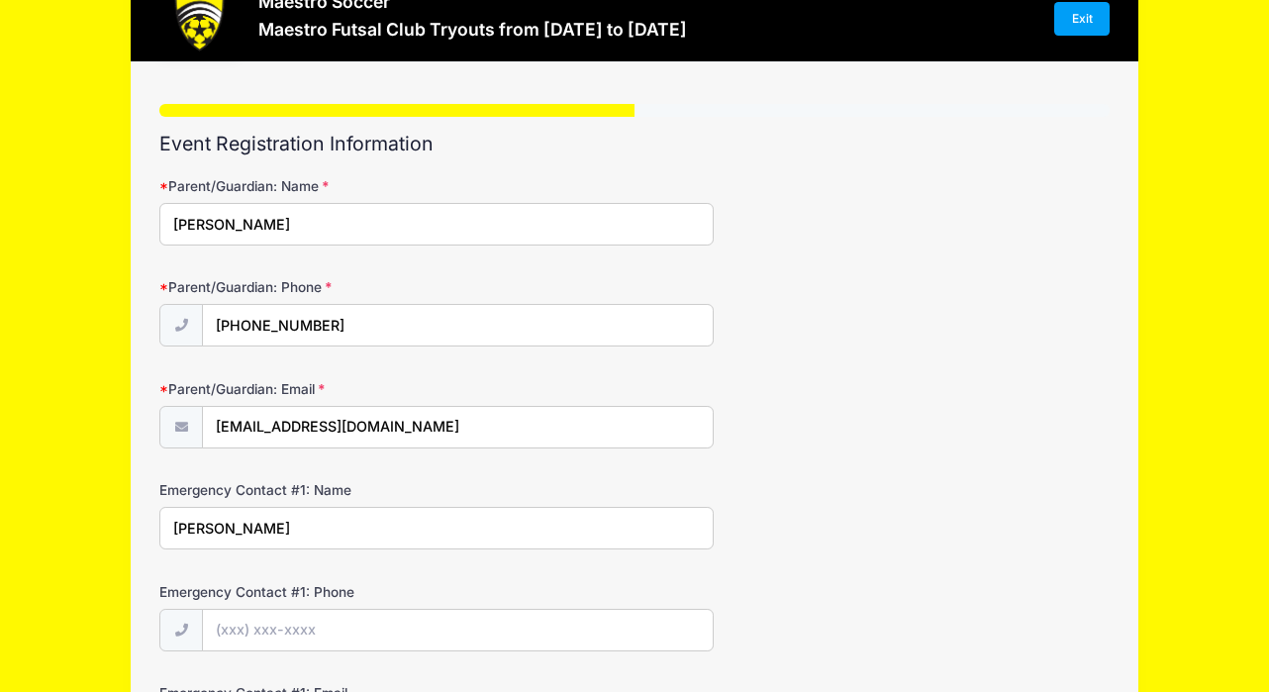
drag, startPoint x: 304, startPoint y: 534, endPoint x: 144, endPoint y: 528, distance: 160.5
click at [138, 531] on div "Step 4 /7 Step 1 Step 2 Step 3 Step 4 Step 5 Policies Extra Items Summary Parti…" at bounding box center [635, 611] width 1008 height 1098
type input "S"
type input "Jordan Pique"
click at [218, 635] on input "Emergency Contact #1: Phone" at bounding box center [458, 631] width 510 height 43
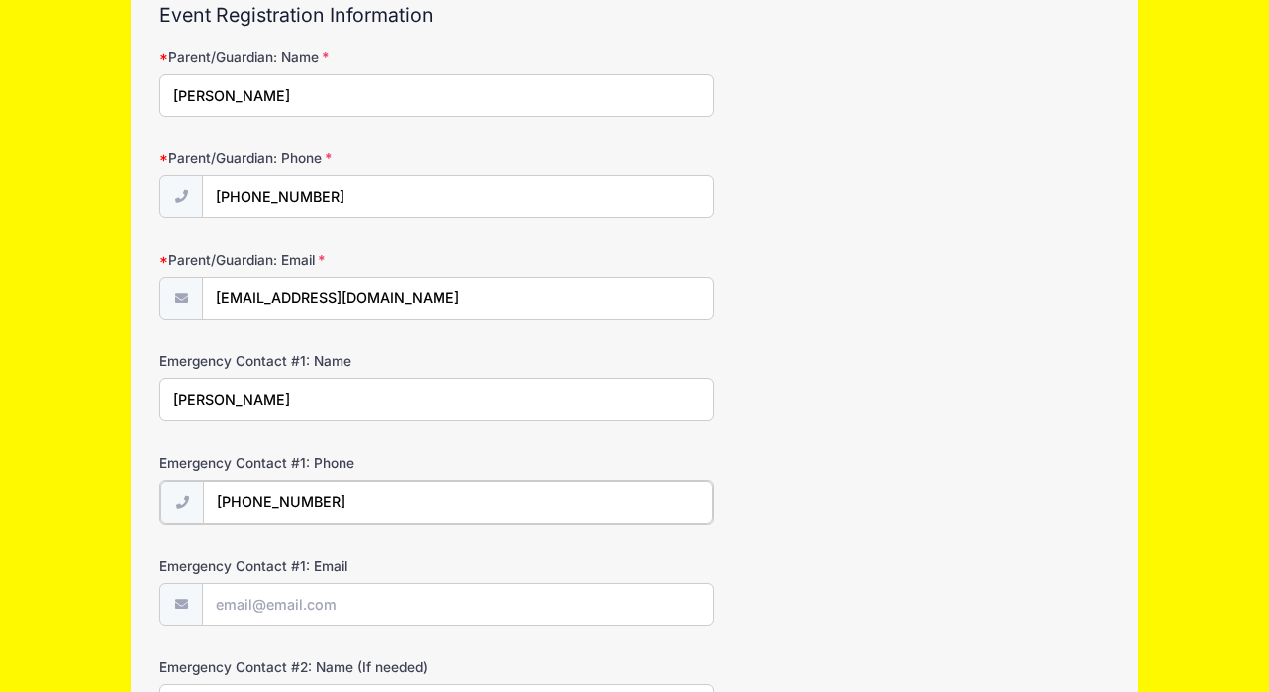
scroll to position [212, 0]
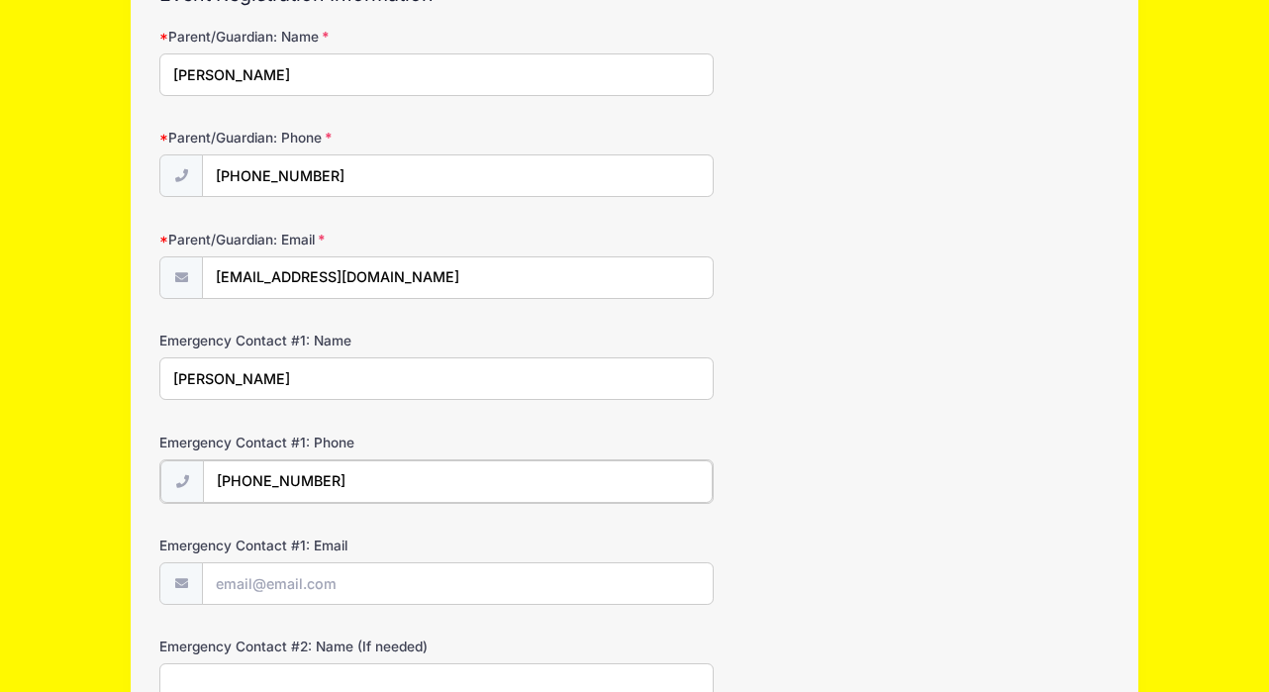
type input "(917) 747-0458"
click at [236, 588] on input "Emergency Contact #1: Email" at bounding box center [458, 582] width 510 height 43
type input "cjpique@yahoo.com"
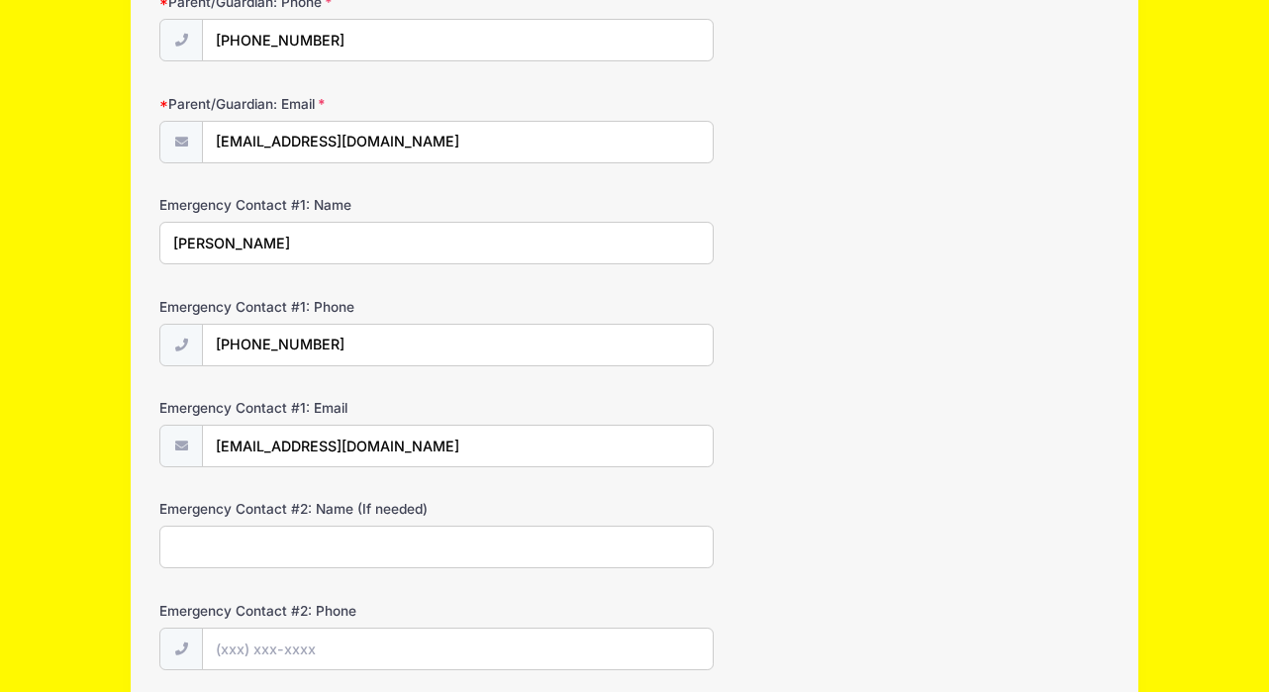
click at [202, 553] on input "Emergency Contact #2: Name (If needed)" at bounding box center [436, 547] width 554 height 43
type input "S"
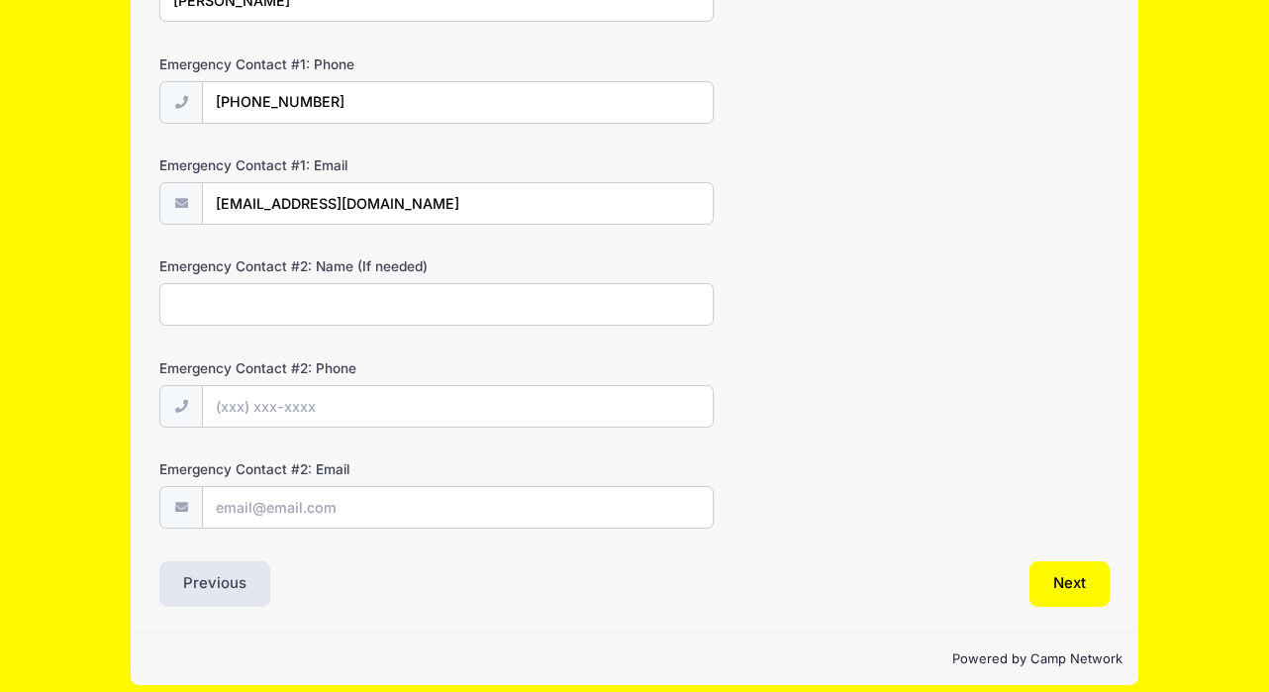
scroll to position [608, 0]
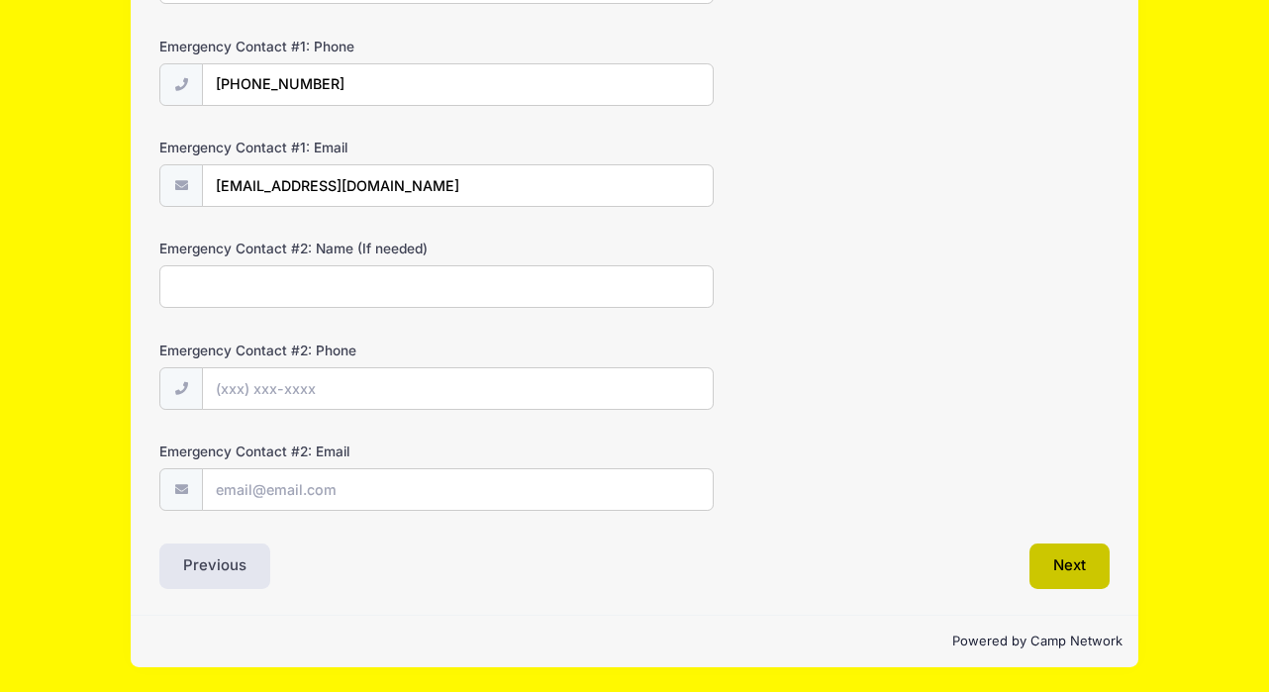
click at [1091, 555] on button "Next" at bounding box center [1069, 566] width 80 height 46
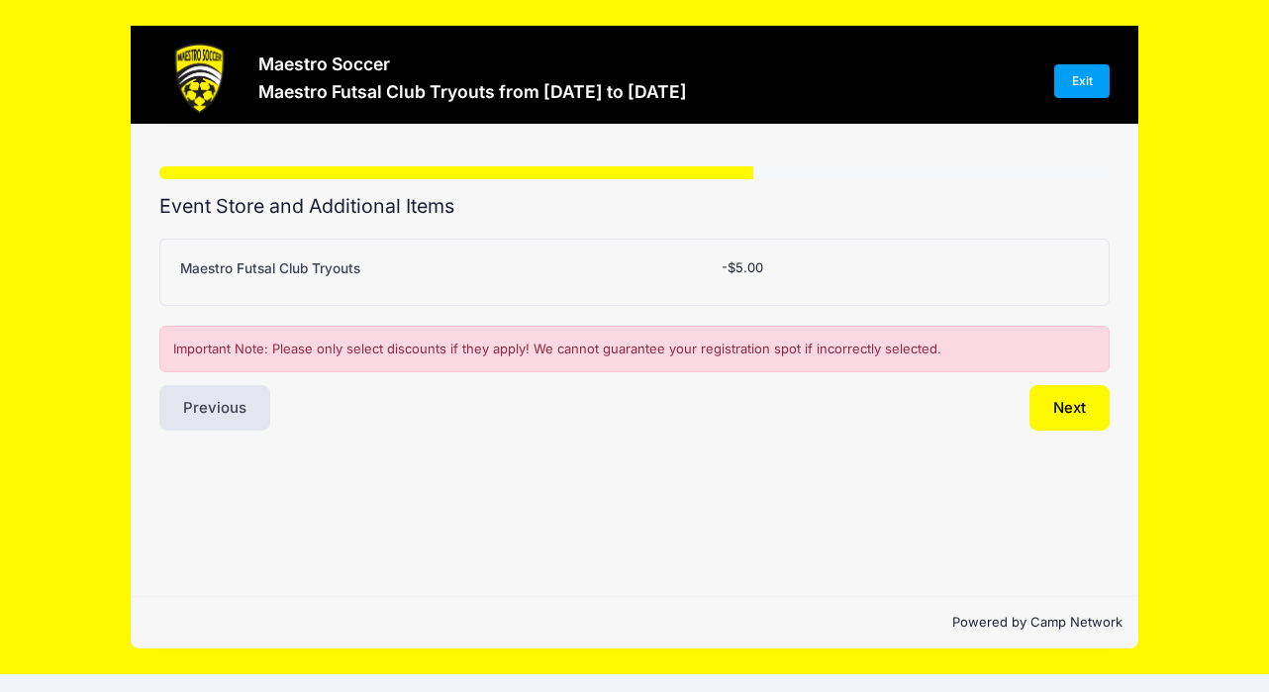
scroll to position [0, 0]
click at [1069, 412] on button "Next" at bounding box center [1069, 408] width 80 height 46
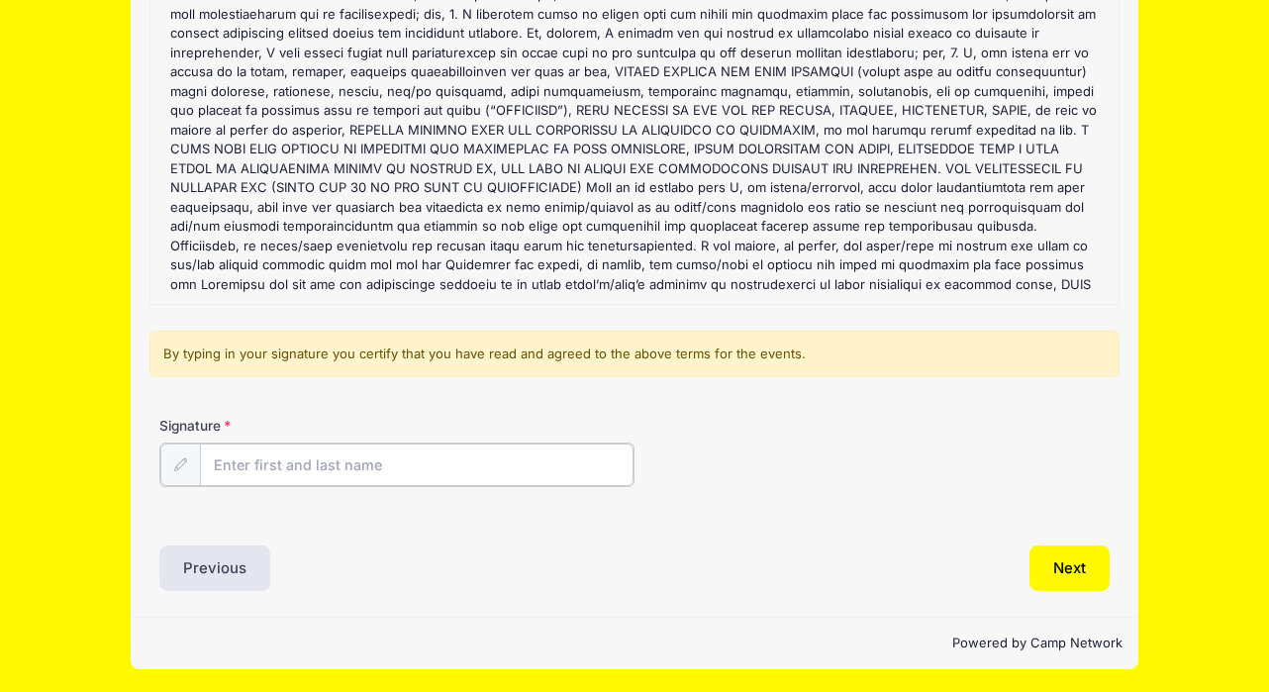
scroll to position [240, 0]
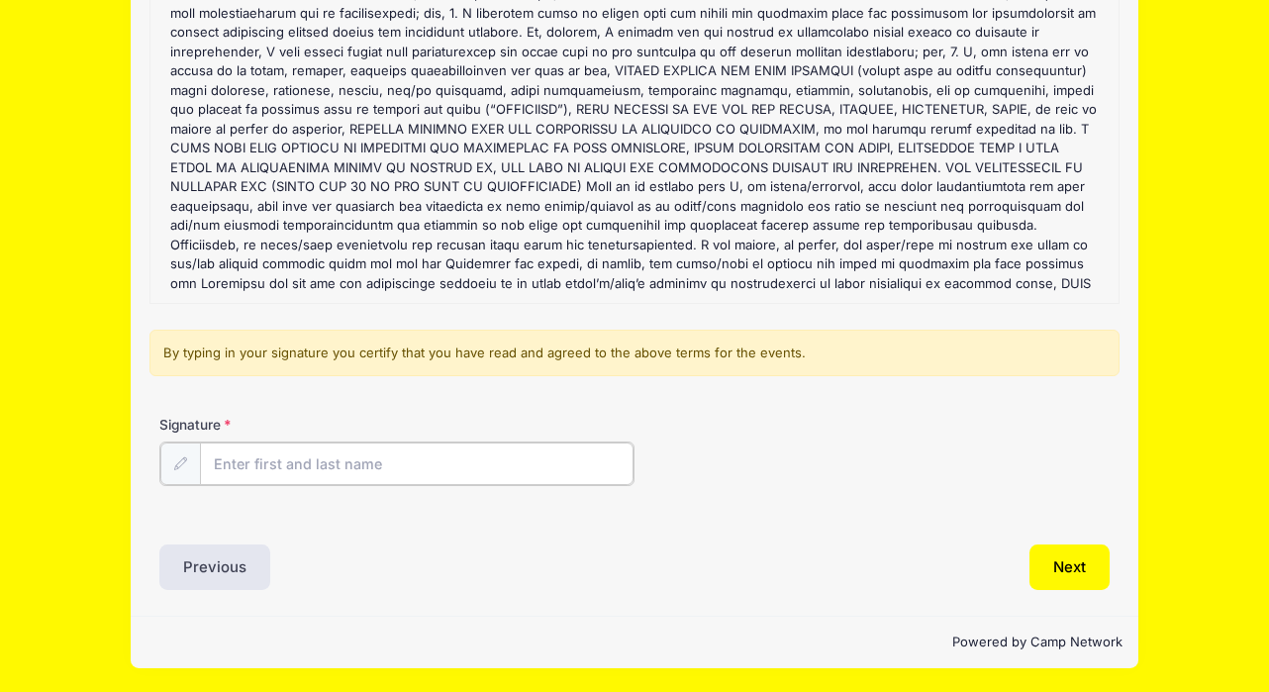
click at [350, 471] on input "Signature" at bounding box center [417, 463] width 434 height 43
type input "Shannon Pique"
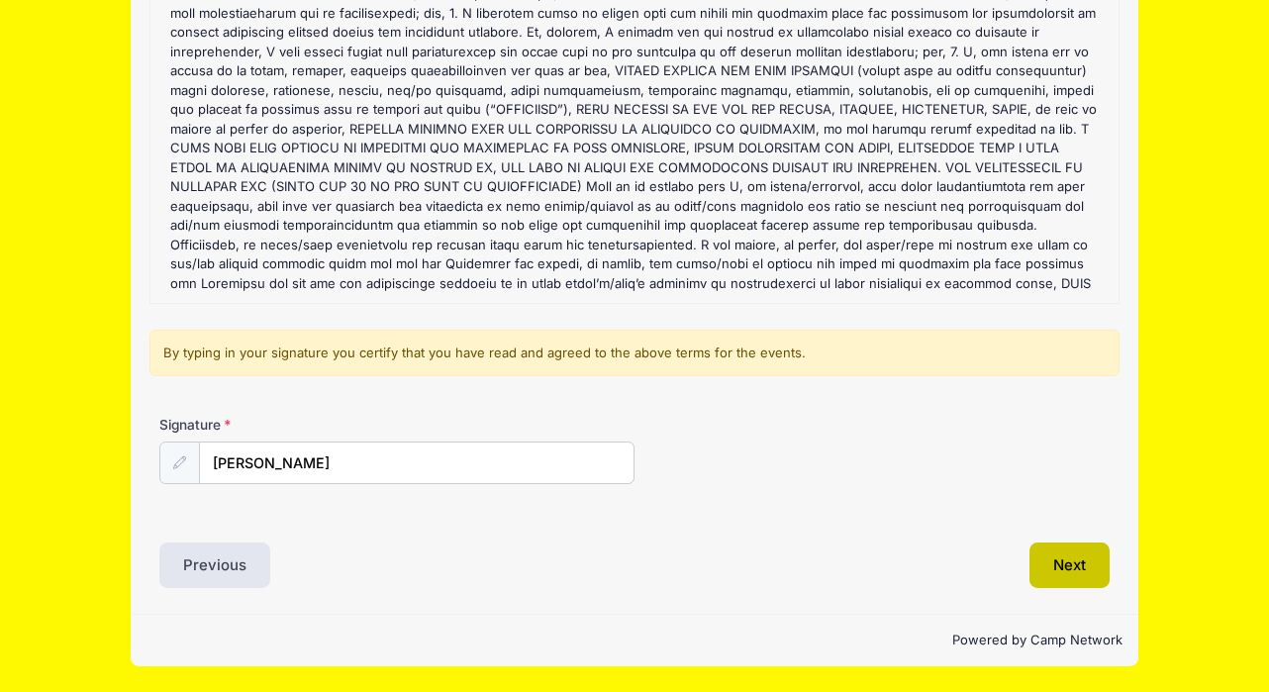
scroll to position [239, 0]
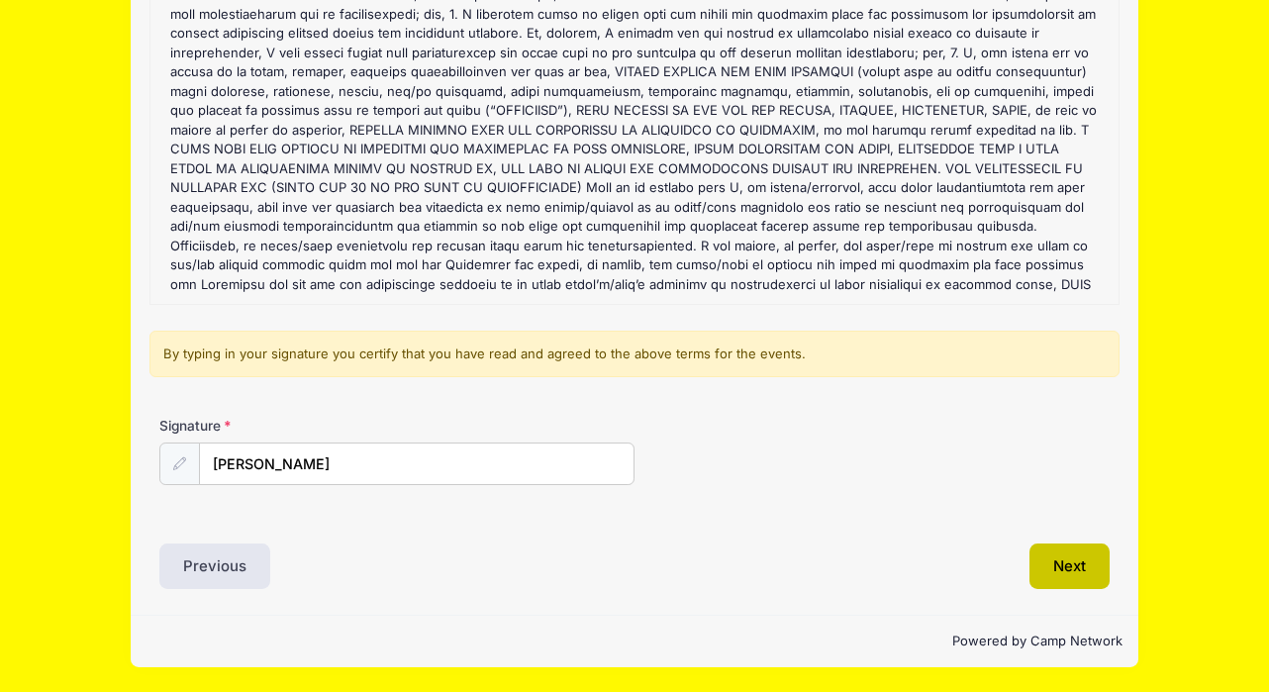
click at [1072, 565] on button "Next" at bounding box center [1069, 566] width 80 height 46
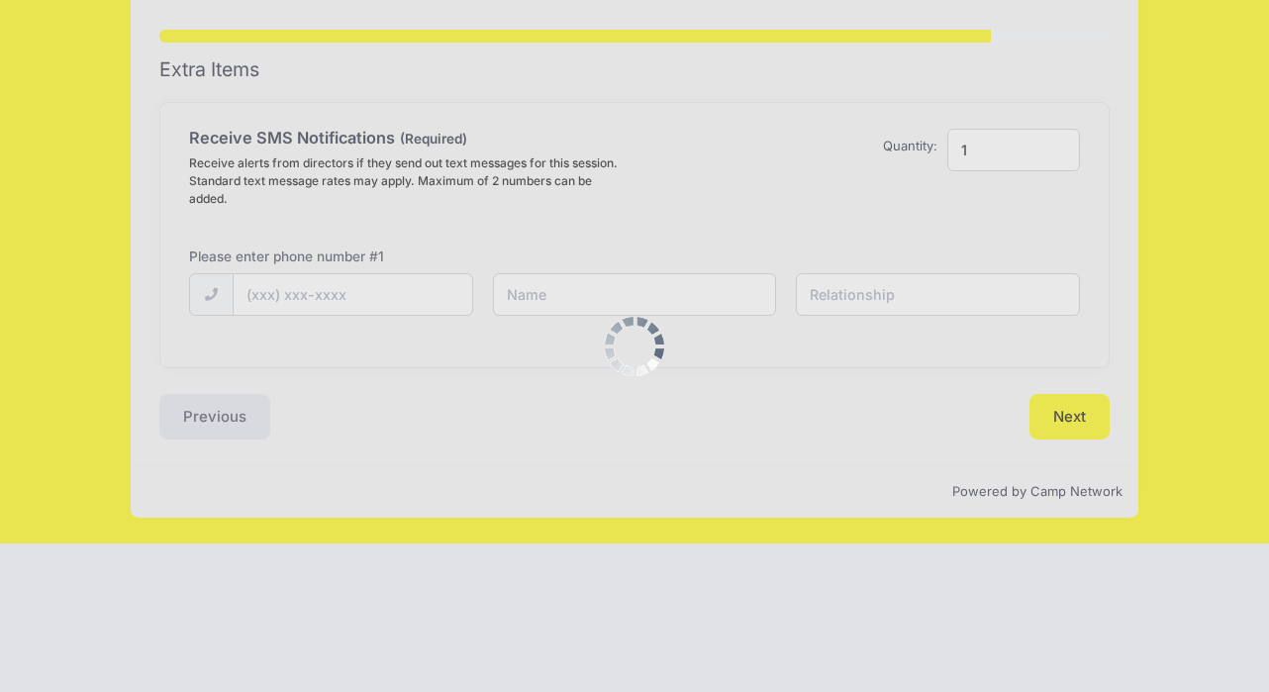
scroll to position [0, 0]
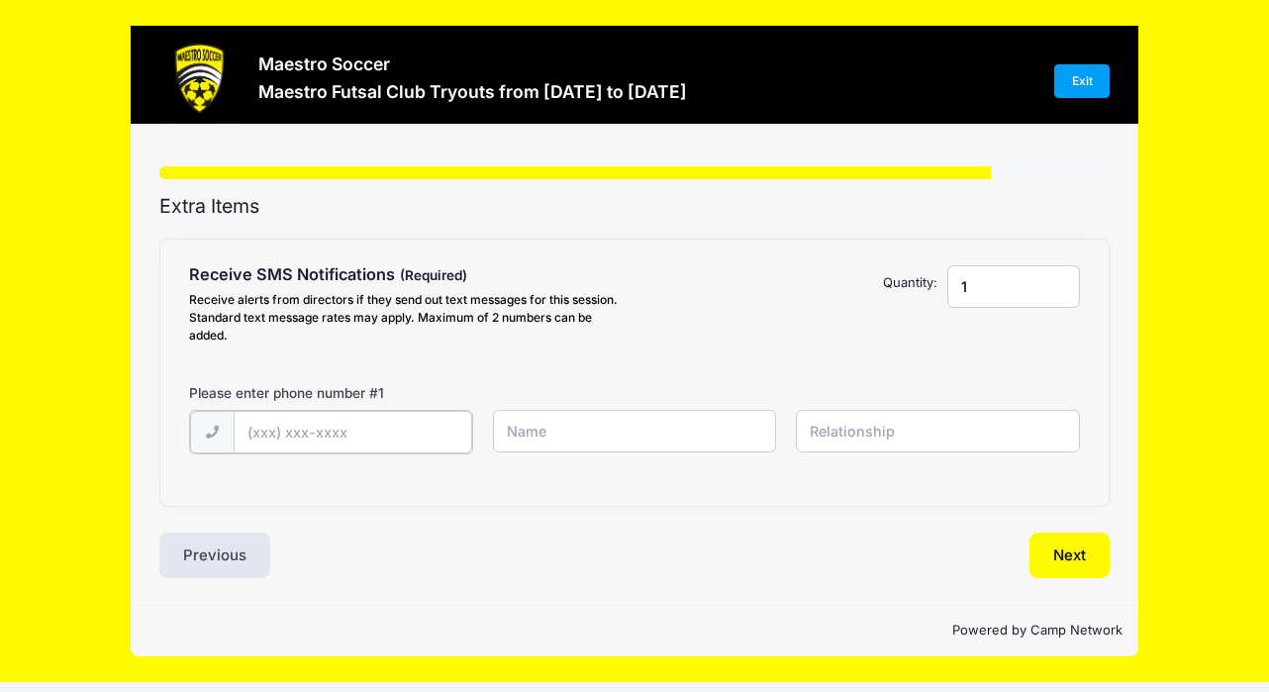
click at [397, 431] on input "text" at bounding box center [354, 432] width 240 height 43
type input "(646) 265-2249"
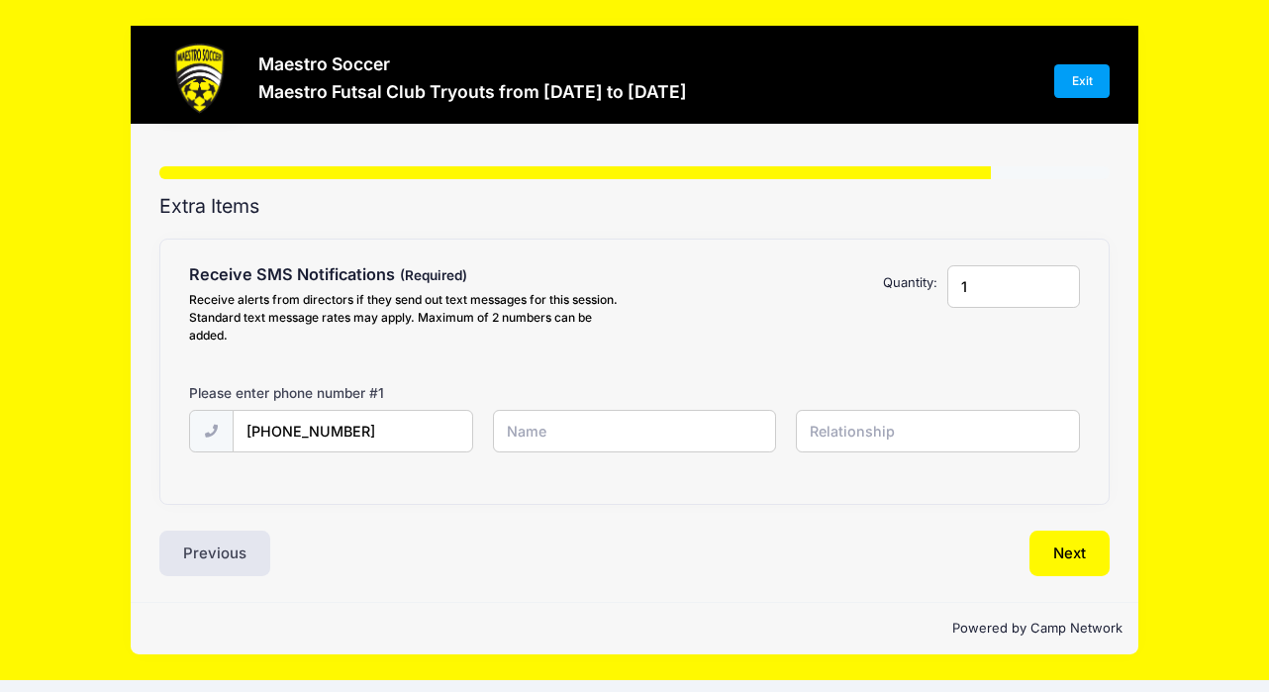
click at [673, 411] on input "text" at bounding box center [635, 431] width 284 height 43
type input "Shannon Pique"
click at [834, 423] on input "text" at bounding box center [938, 431] width 284 height 43
type input "Mom"
click at [1063, 562] on button "Next" at bounding box center [1069, 554] width 80 height 46
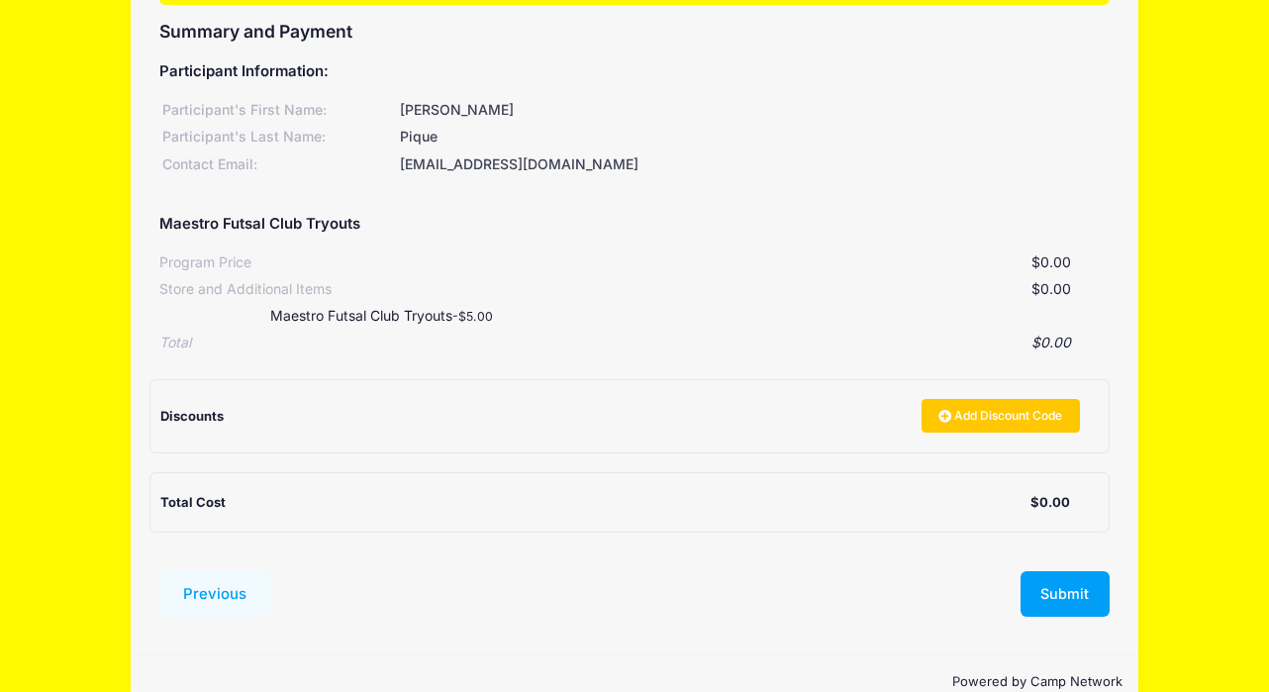
scroll to position [215, 0]
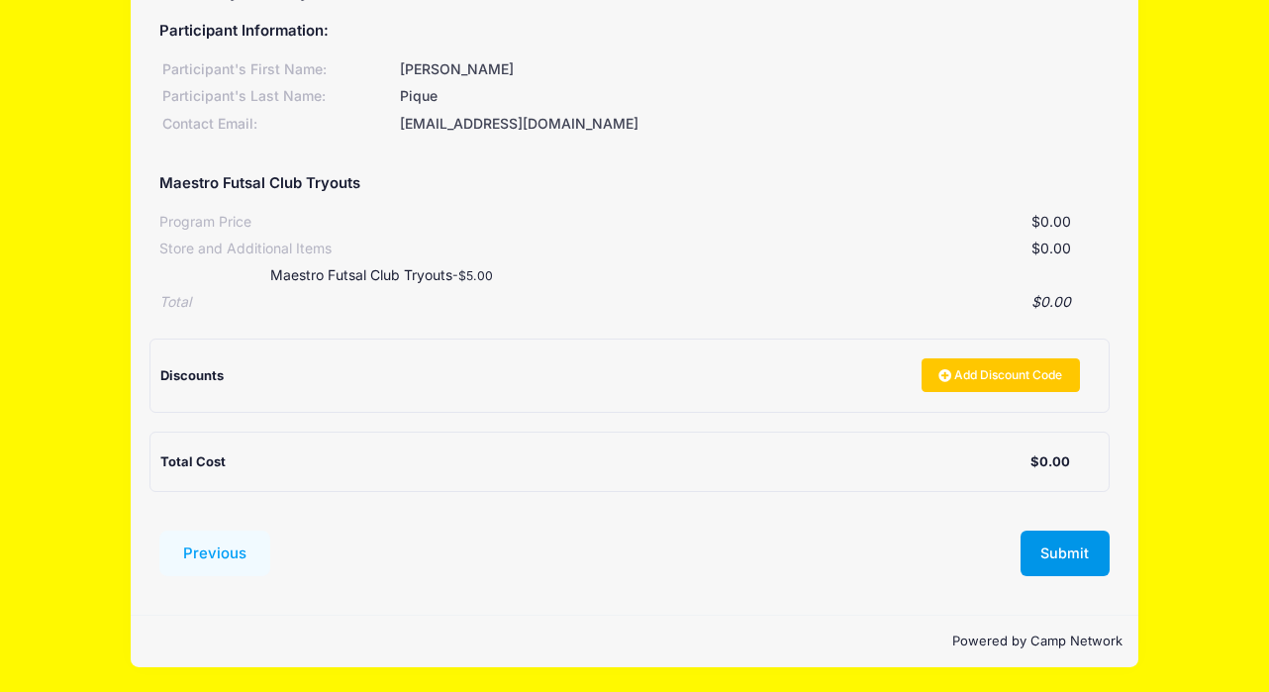
click at [1054, 554] on button "Submit" at bounding box center [1065, 554] width 89 height 46
